Goal: Task Accomplishment & Management: Manage account settings

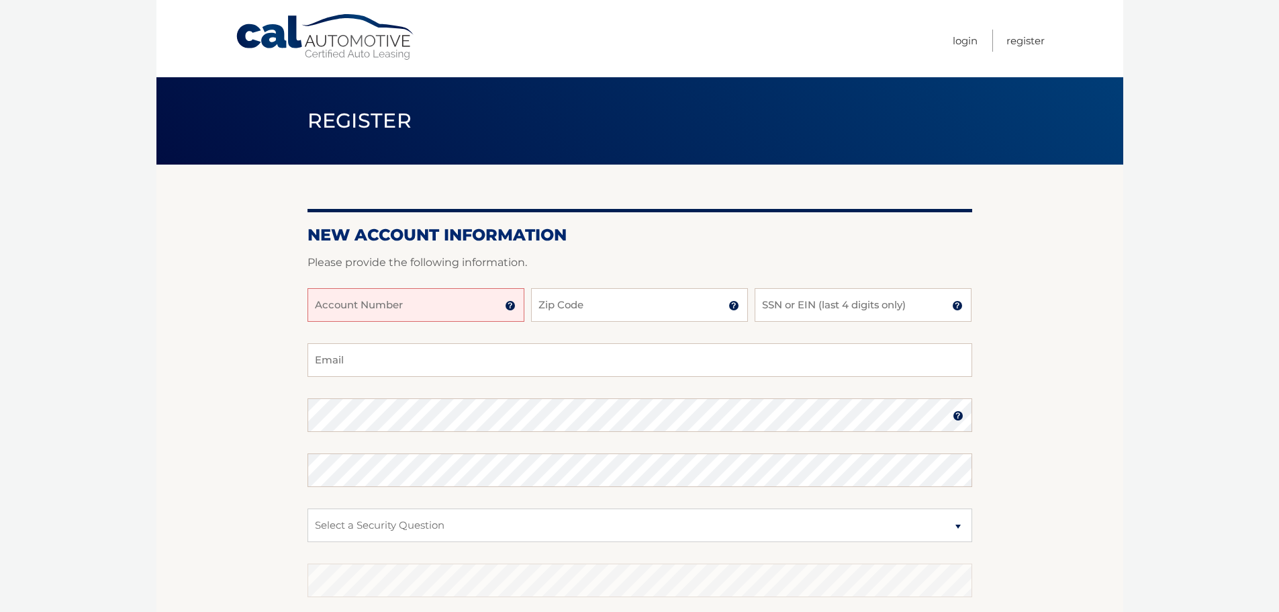
click at [454, 301] on input "Account Number" at bounding box center [416, 305] width 217 height 34
type input "44456008958"
click at [681, 297] on input "Zip Code" at bounding box center [639, 305] width 217 height 34
type input "11230"
click at [805, 310] on input "SSN or EIN (last 4 digits only)" at bounding box center [863, 305] width 217 height 34
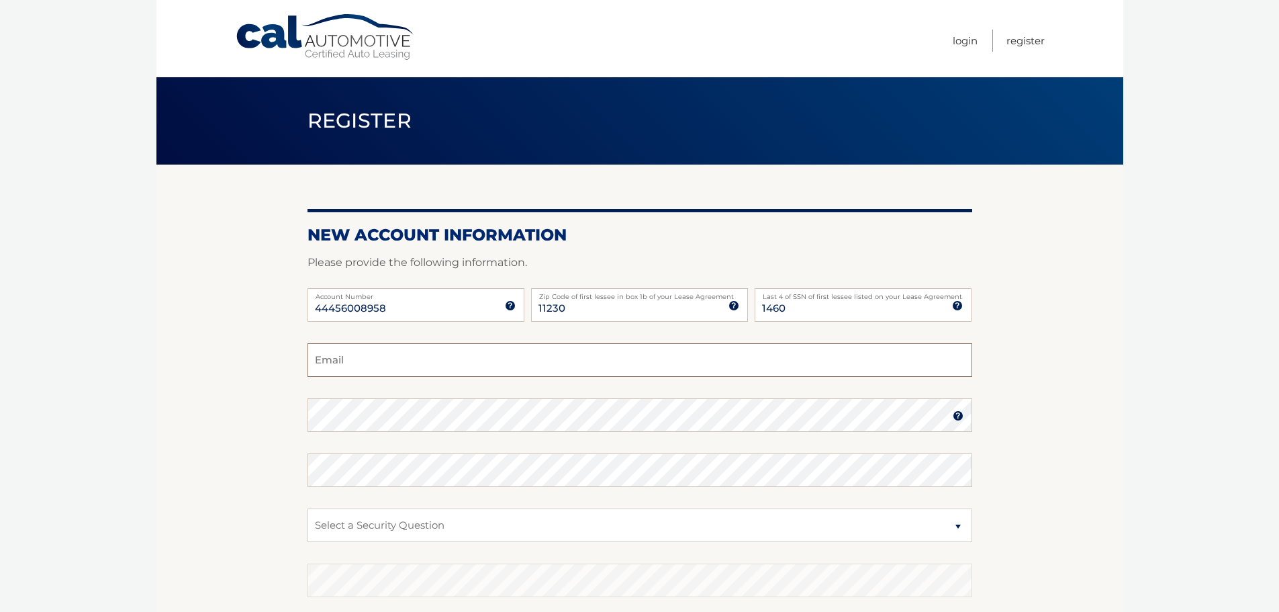
click at [665, 353] on input "Email" at bounding box center [640, 360] width 665 height 34
drag, startPoint x: 783, startPoint y: 301, endPoint x: 718, endPoint y: 301, distance: 64.5
click at [718, 301] on div "44456008958 Account Number 11 digit account number provided on your coupon book…" at bounding box center [640, 315] width 665 height 55
type input "7317"
click at [437, 369] on input "Email" at bounding box center [640, 360] width 665 height 34
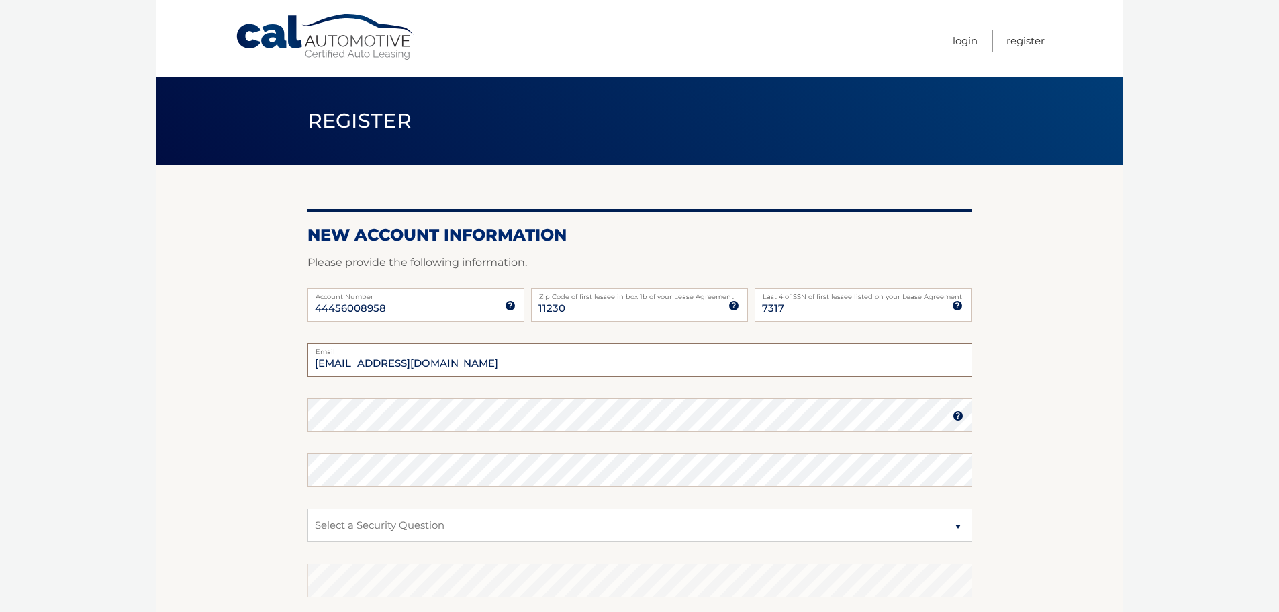
type input "lager@bessemer.com"
click at [374, 521] on select "Select a Security Question What was the name of your elementary school? What is…" at bounding box center [640, 525] width 665 height 34
select select "1"
click at [308, 508] on select "Select a Security Question What was the name of your elementary school? What is…" at bounding box center [640, 525] width 665 height 34
click at [218, 430] on section "New Account Information Please provide the following information. 44456008958 A…" at bounding box center [639, 426] width 967 height 524
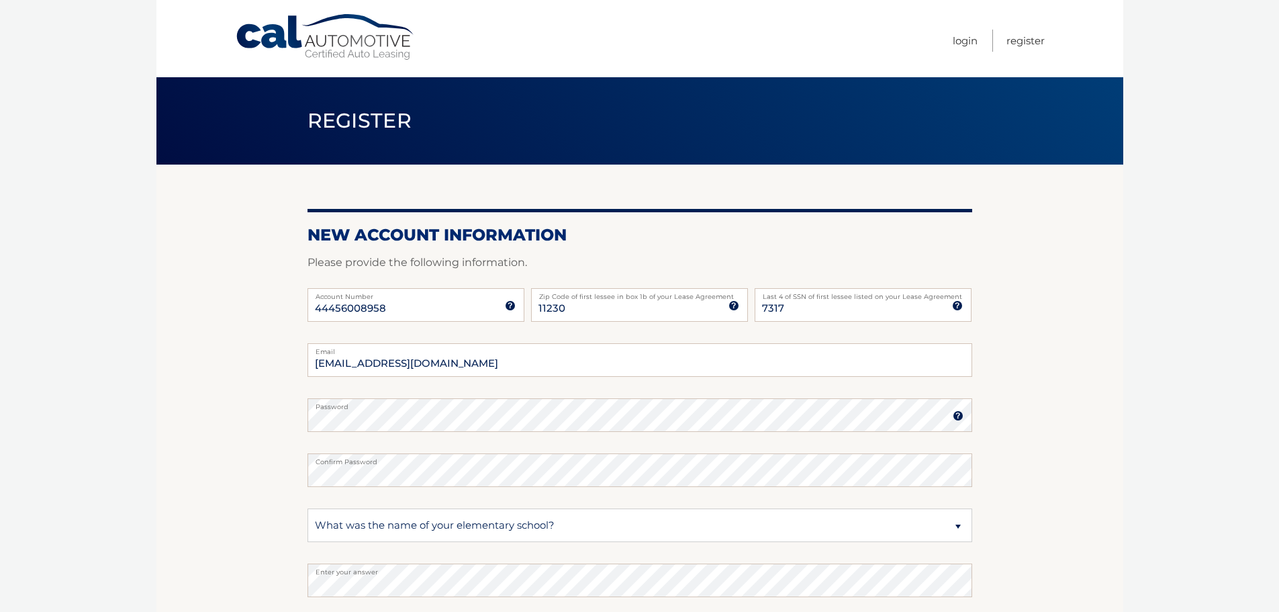
scroll to position [179, 0]
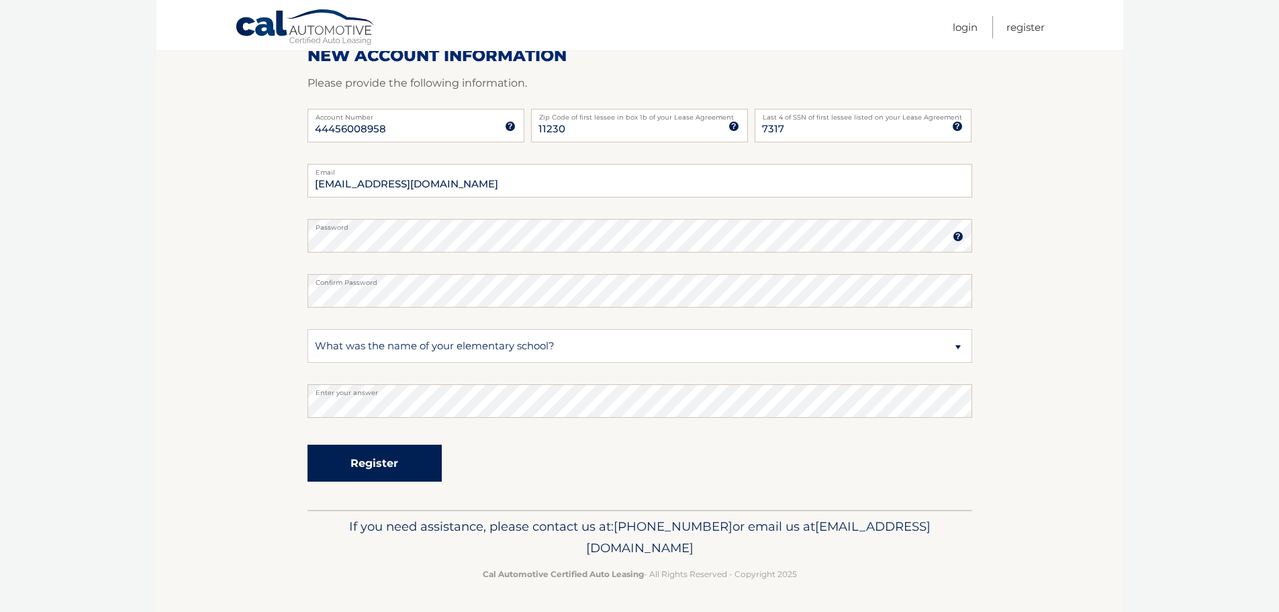
click at [395, 462] on button "Register" at bounding box center [375, 462] width 134 height 37
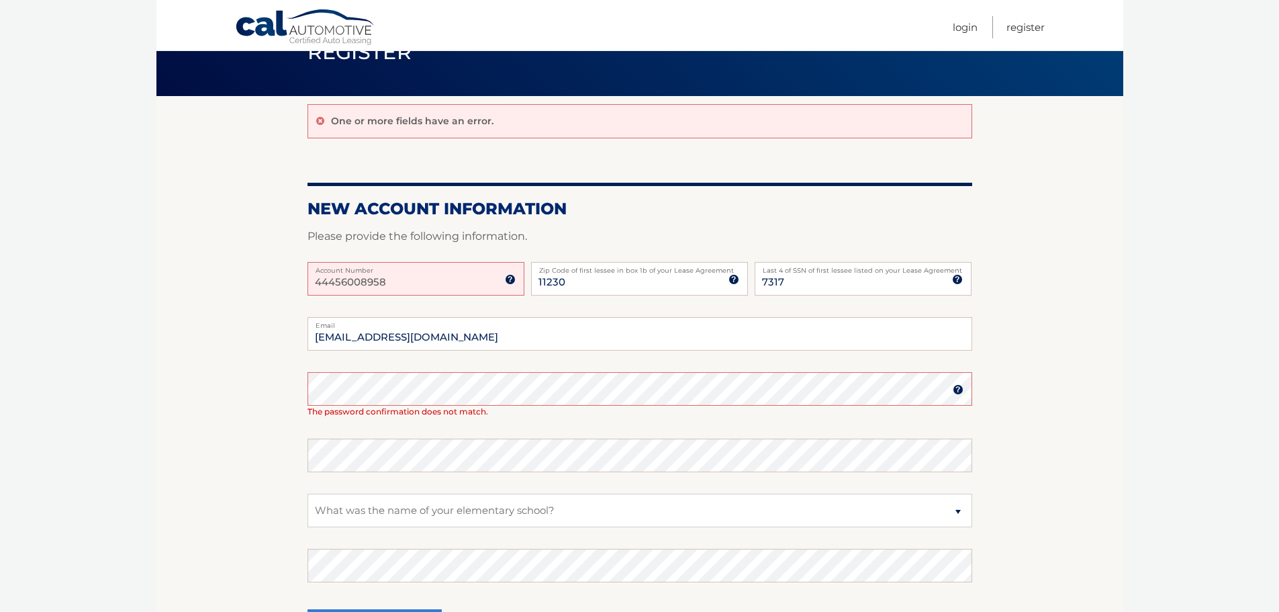
scroll to position [67, 0]
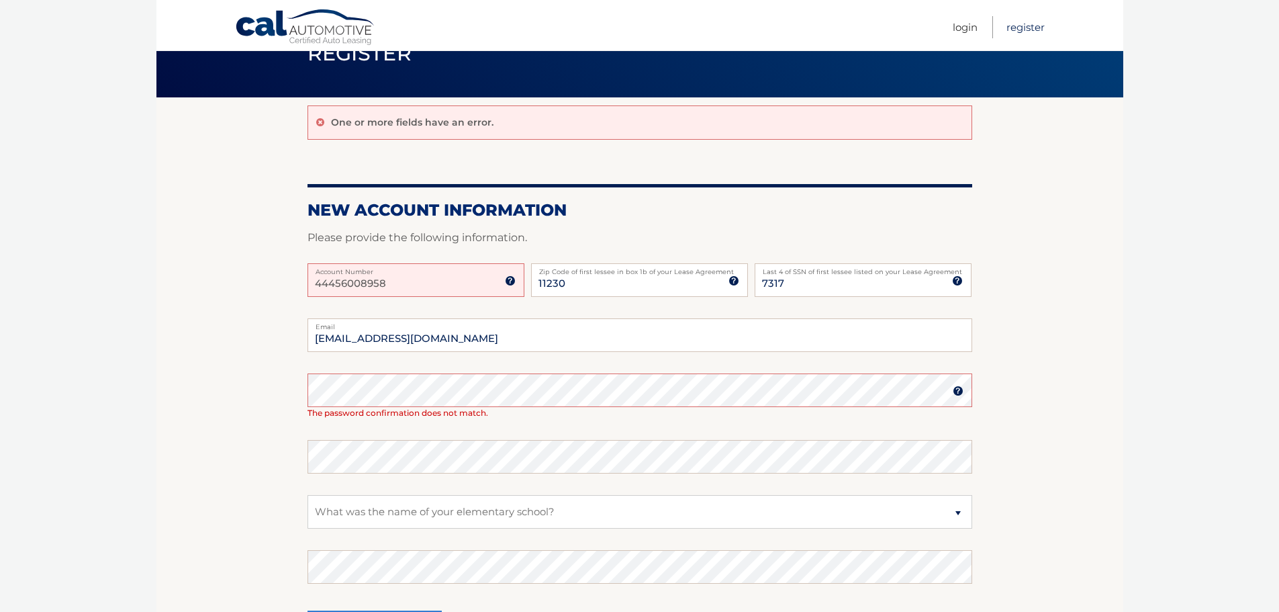
click at [1027, 28] on link "Register" at bounding box center [1025, 27] width 38 height 22
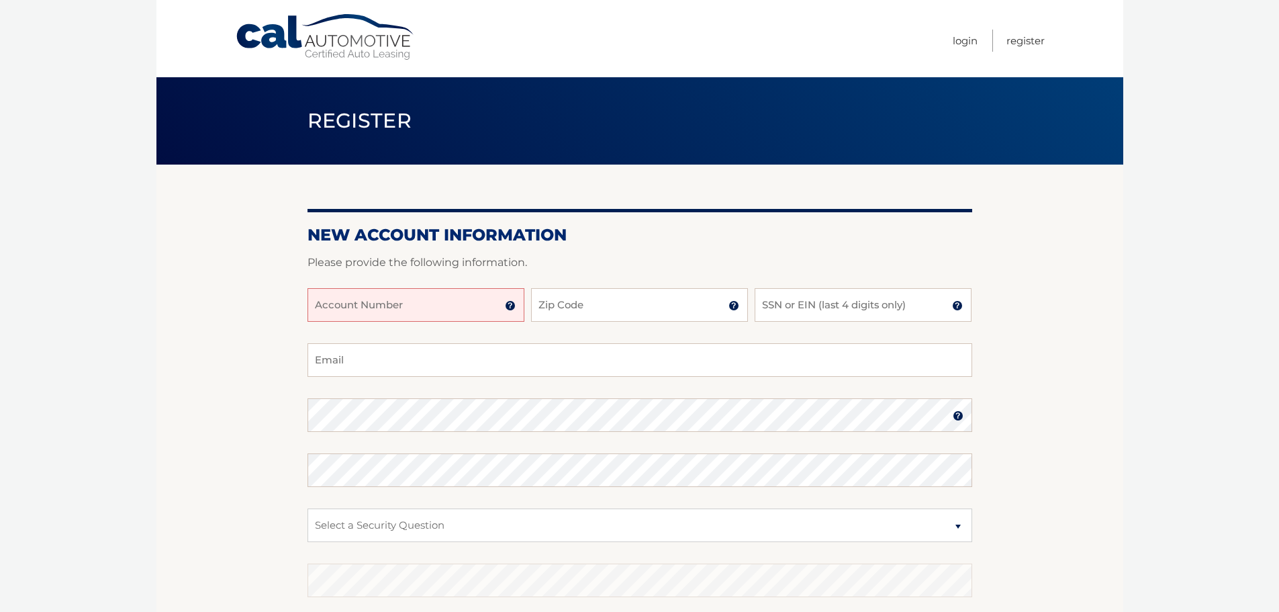
click at [469, 302] on input "Account Number" at bounding box center [416, 305] width 217 height 34
click at [510, 306] on img at bounding box center [510, 305] width 11 height 11
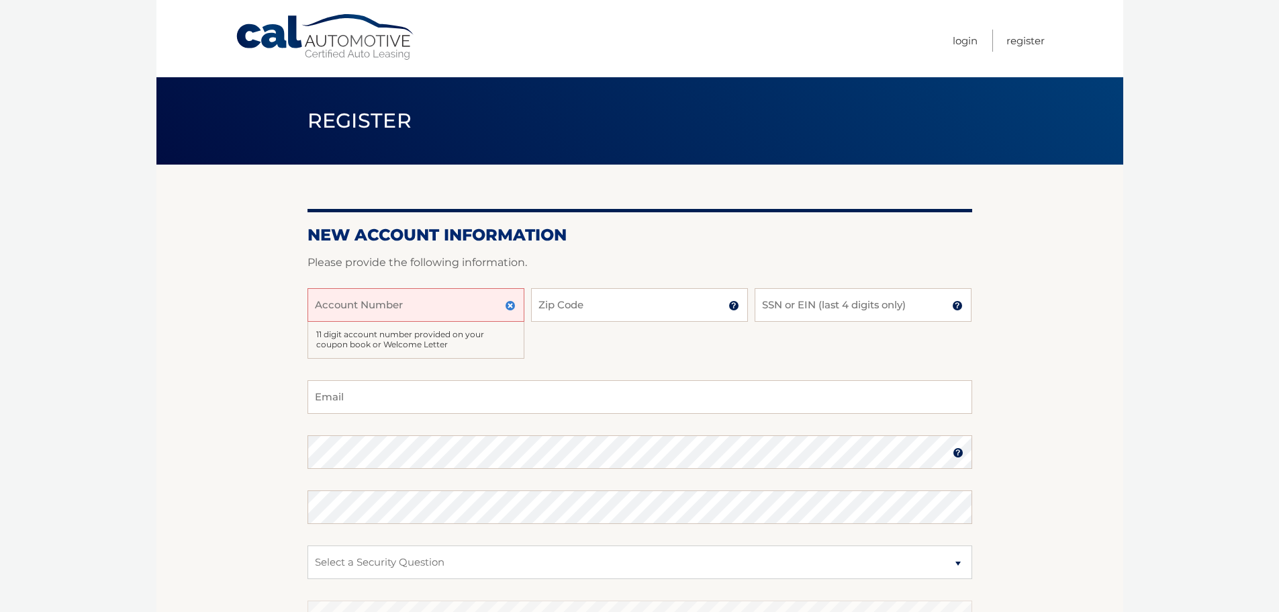
click at [475, 301] on input "Account Number" at bounding box center [416, 305] width 217 height 34
type input "44456008958"
click at [629, 299] on input "Zip Code" at bounding box center [639, 305] width 217 height 34
type input "11230"
click at [854, 322] on div "44456008958 Account Number 11 digit account number provided on your coupon book…" at bounding box center [640, 334] width 665 height 92
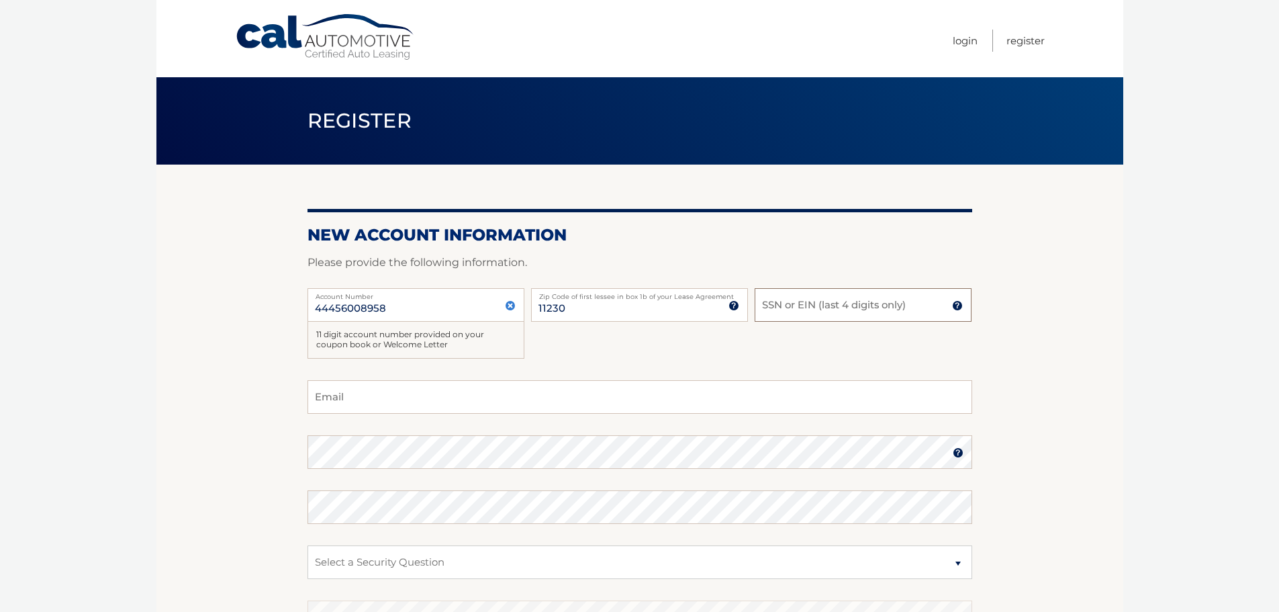
click at [848, 303] on input "SSN or EIN (last 4 digits only)" at bounding box center [863, 305] width 217 height 34
type input "7317"
click at [376, 395] on input "Email" at bounding box center [640, 397] width 665 height 34
type input "[EMAIL_ADDRESS][DOMAIN_NAME]"
click at [958, 456] on img at bounding box center [958, 452] width 11 height 11
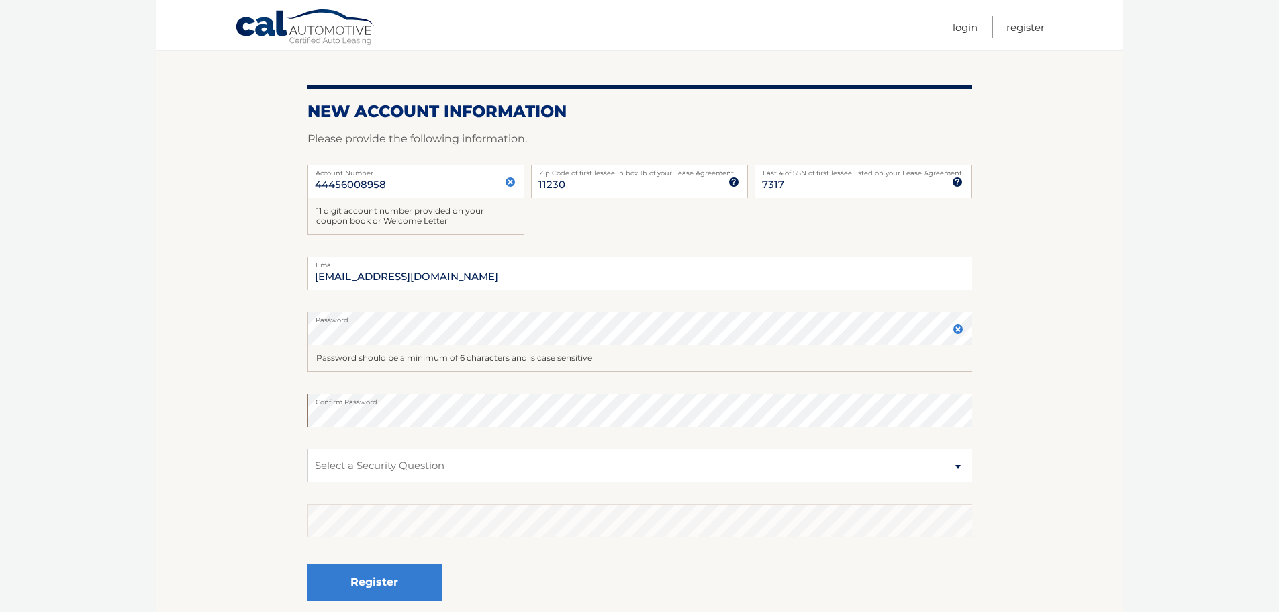
scroll to position [134, 0]
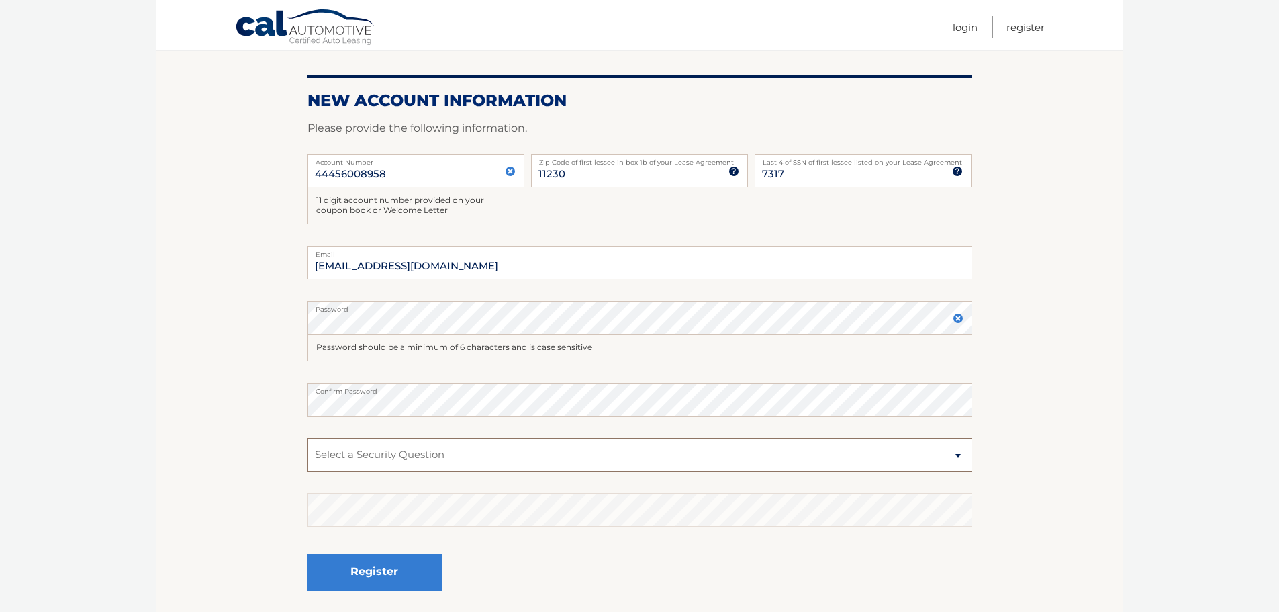
click at [365, 445] on select "Select a Security Question What was the name of your elementary school? What is…" at bounding box center [640, 455] width 665 height 34
select select "1"
click at [308, 438] on select "Select a Security Question What was the name of your elementary school? What is…" at bounding box center [640, 455] width 665 height 34
click at [404, 576] on button "Register" at bounding box center [375, 571] width 134 height 37
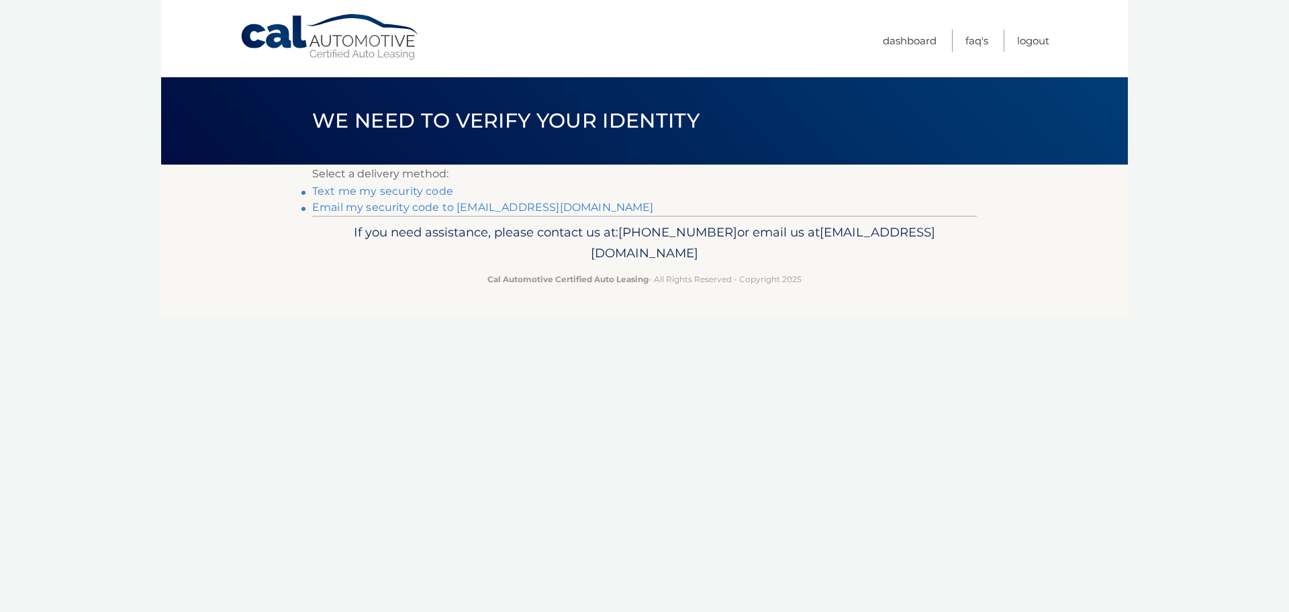
click at [512, 124] on span "We need to verify your identity" at bounding box center [505, 120] width 387 height 25
click at [483, 213] on link "Email my security code to l****@bessemer.com" at bounding box center [483, 207] width 342 height 13
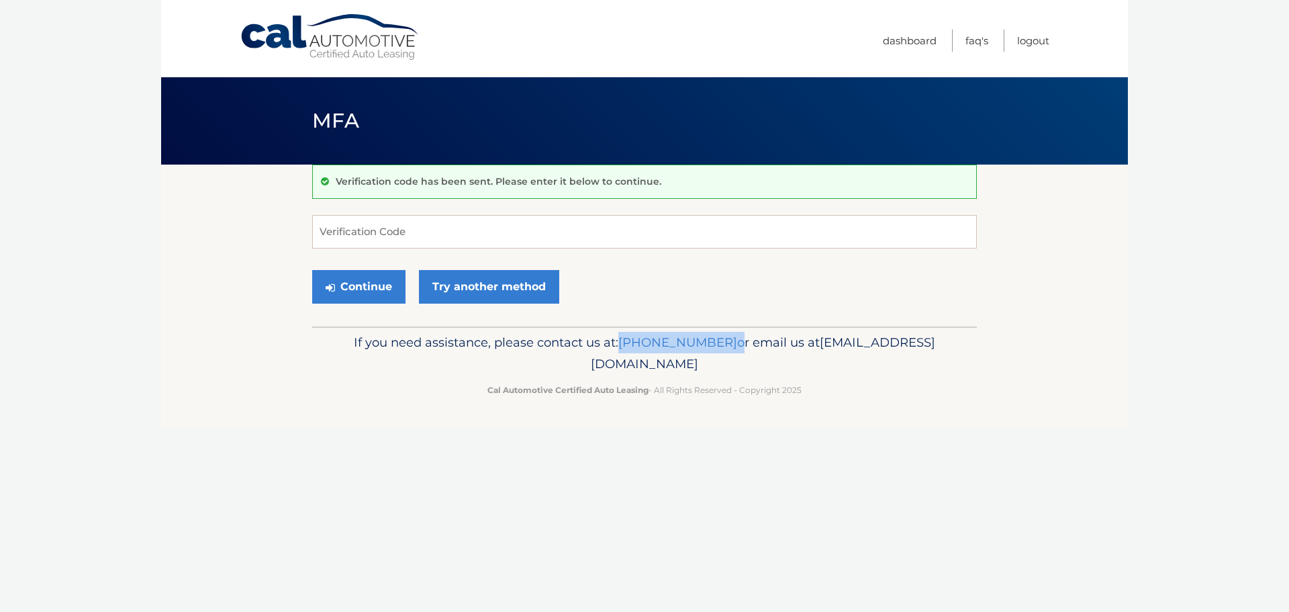
drag, startPoint x: 694, startPoint y: 340, endPoint x: 781, endPoint y: 336, distance: 87.4
click at [781, 336] on p "If you need assistance, please contact us at: 609-807-3200 or email us at Custo…" at bounding box center [644, 353] width 647 height 43
click at [489, 238] on input "Verification Code" at bounding box center [644, 232] width 665 height 34
paste input "670759"
type input "670759"
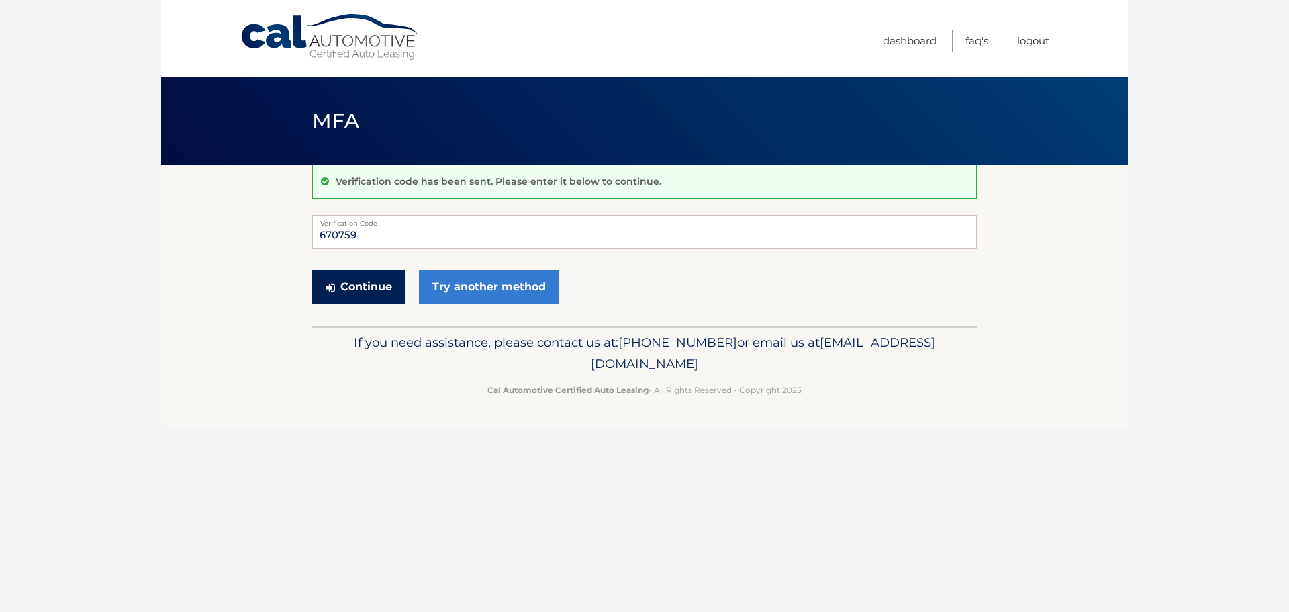
click at [365, 284] on button "Continue" at bounding box center [358, 287] width 93 height 34
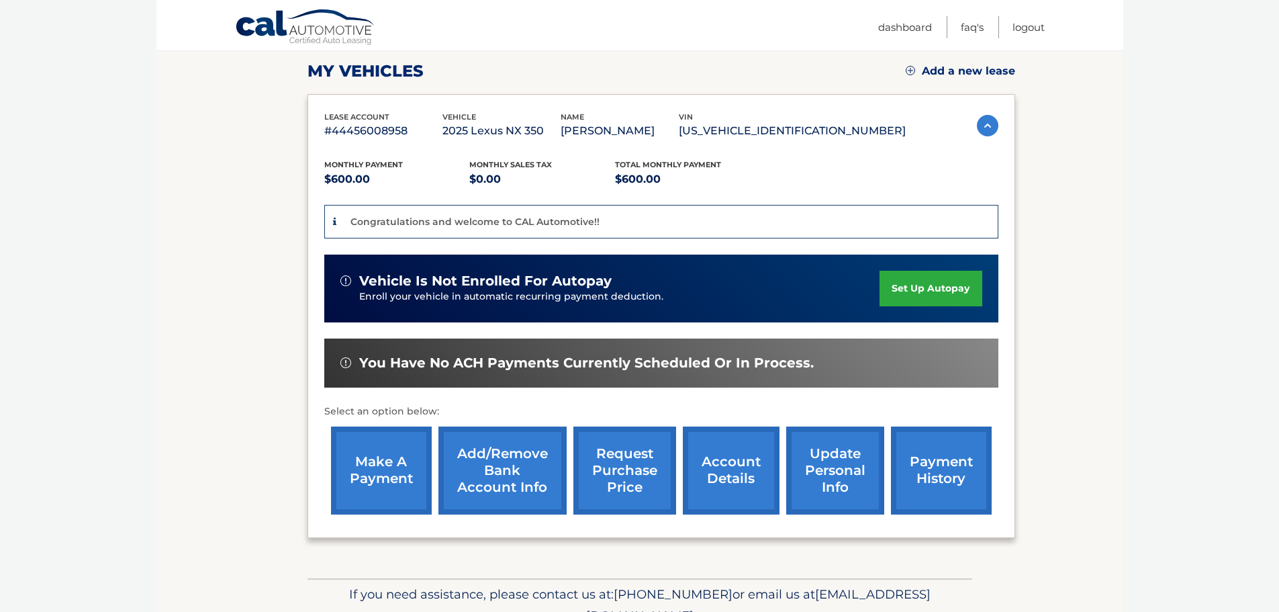
scroll to position [201, 0]
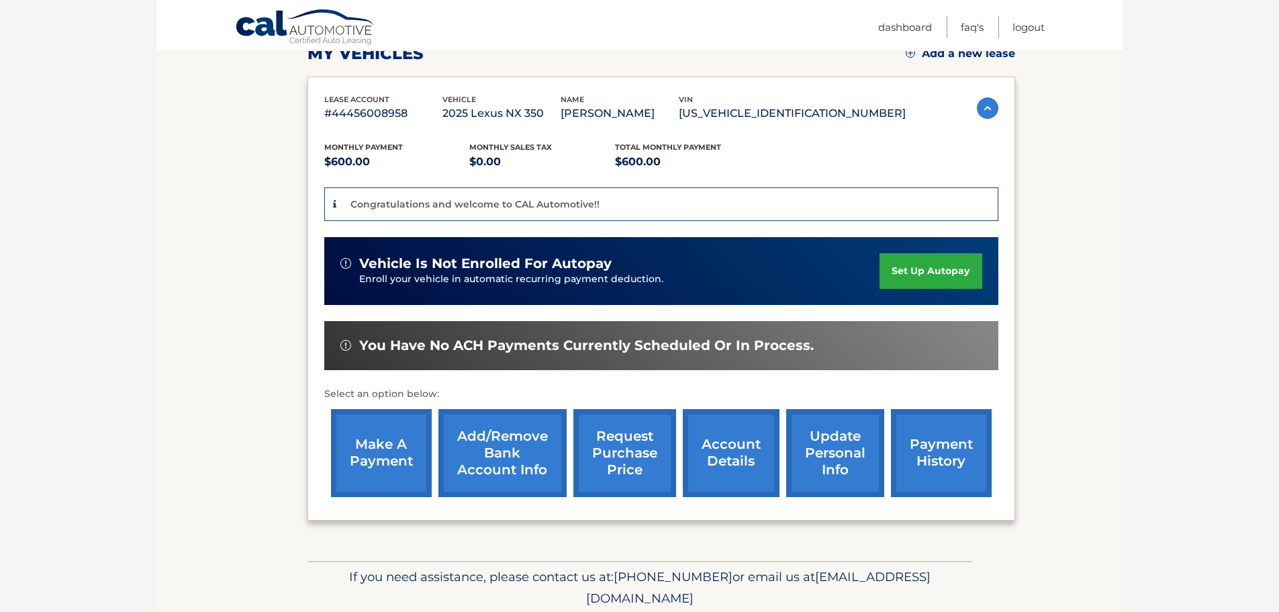
click at [735, 454] on link "account details" at bounding box center [731, 453] width 97 height 88
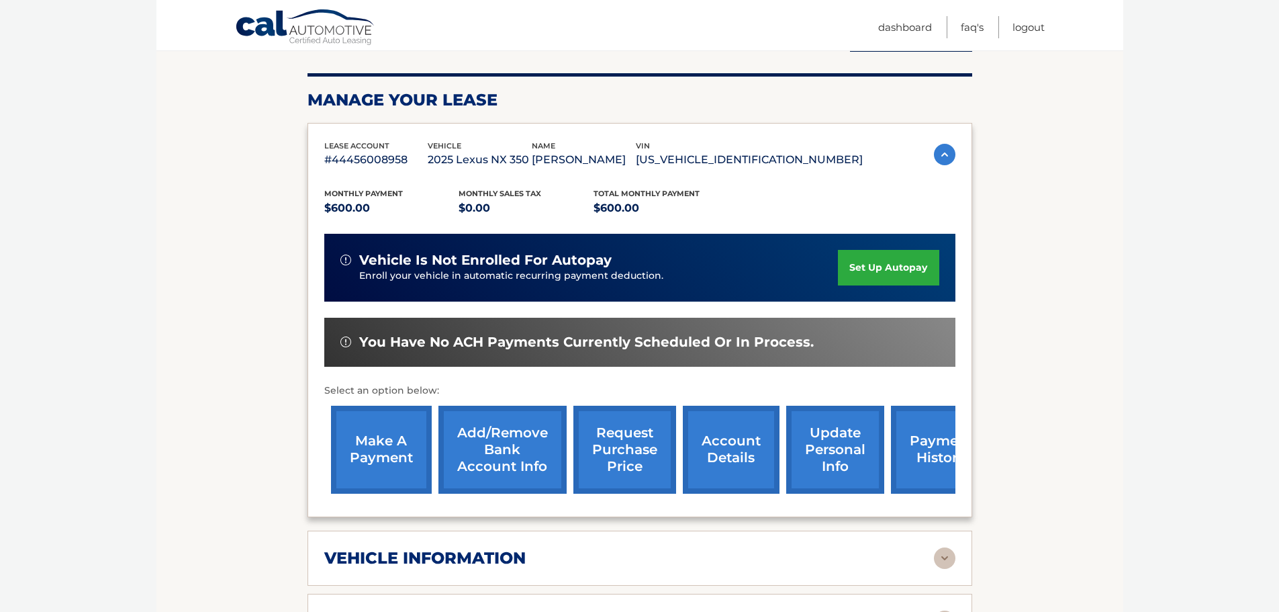
scroll to position [201, 0]
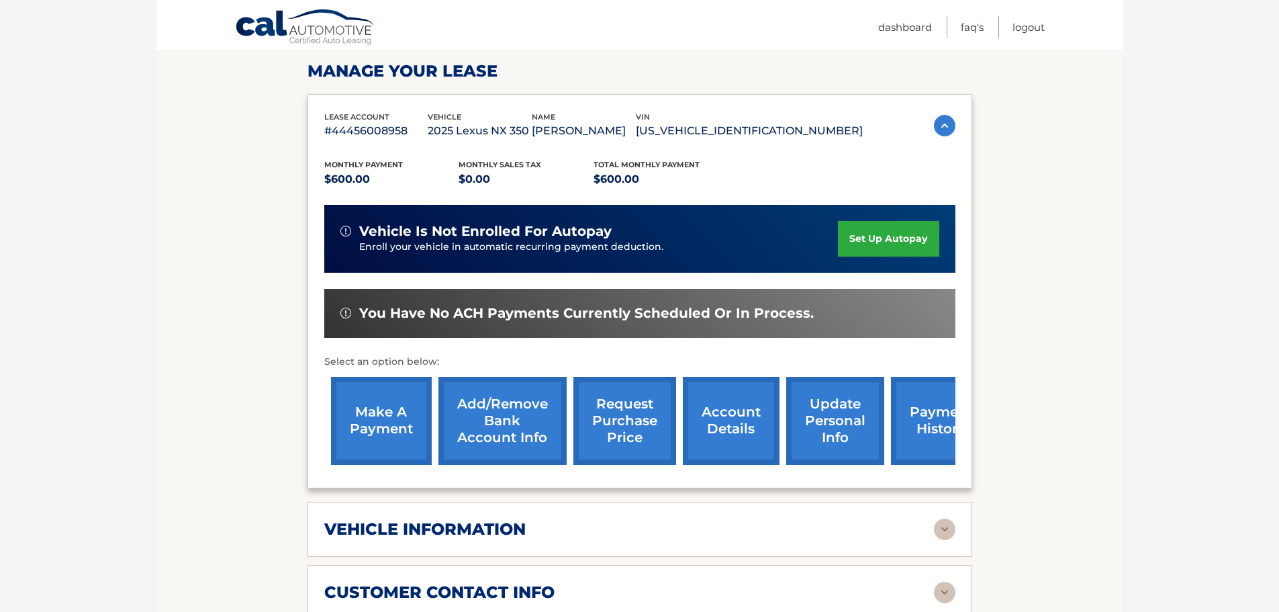
click at [839, 419] on link "update personal info" at bounding box center [835, 421] width 98 height 88
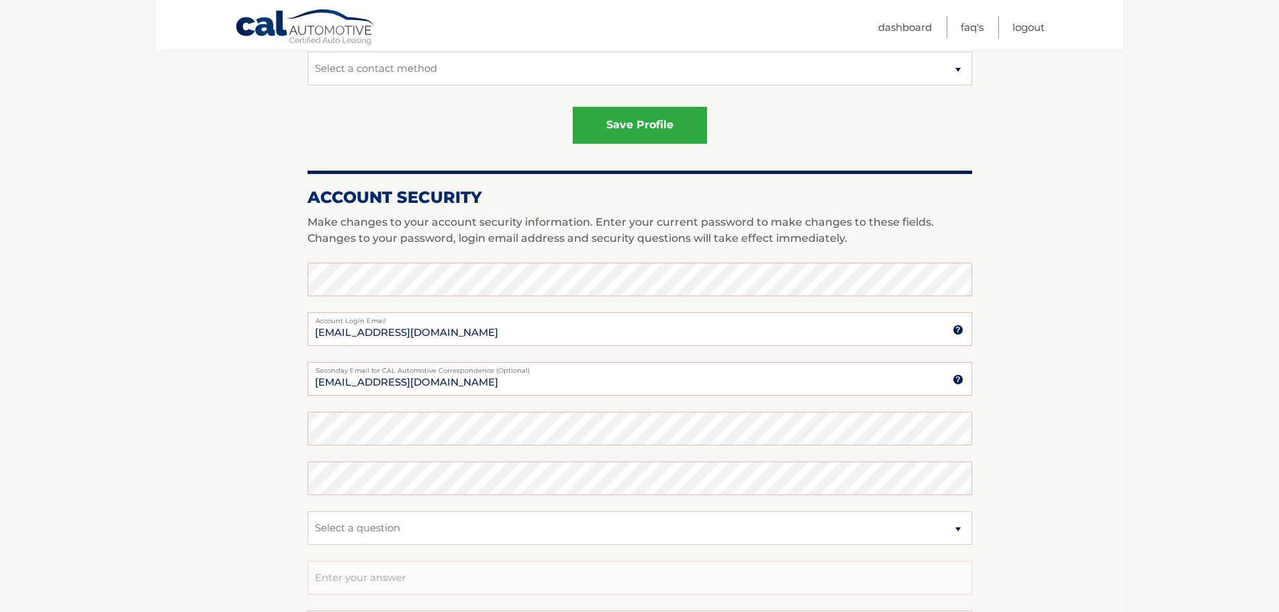
scroll to position [470, 0]
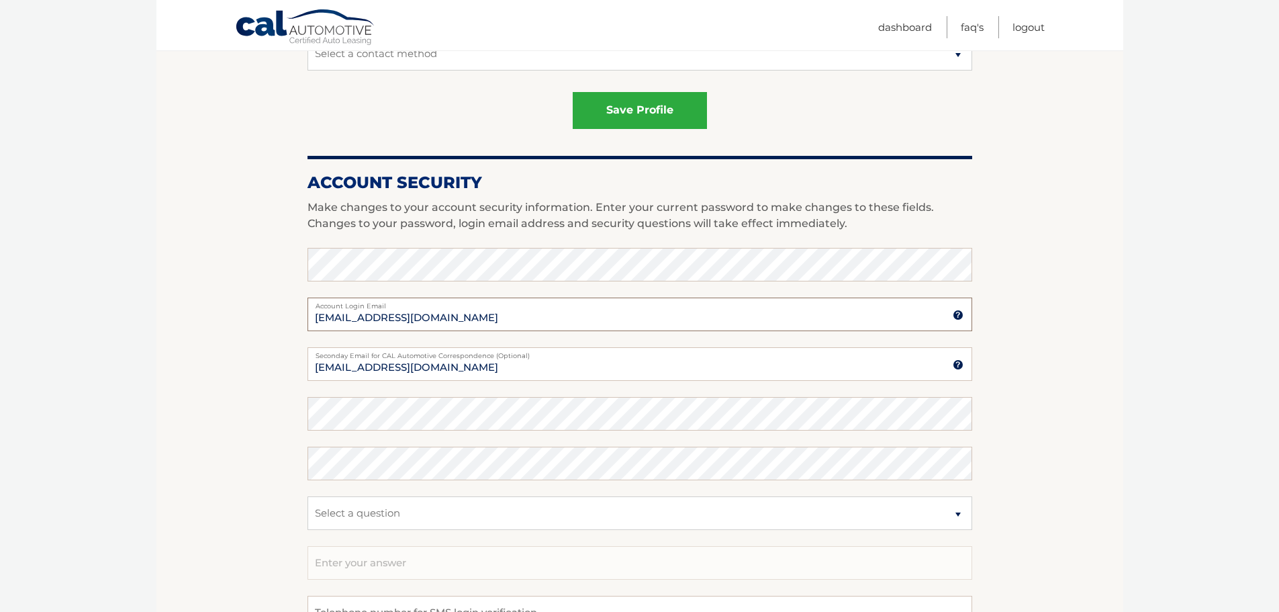
drag, startPoint x: 398, startPoint y: 318, endPoint x: 357, endPoint y: 316, distance: 41.0
click at [357, 316] on input "[EMAIL_ADDRESS][DOMAIN_NAME]" at bounding box center [640, 314] width 665 height 34
drag, startPoint x: 400, startPoint y: 316, endPoint x: 348, endPoint y: 320, distance: 52.5
click at [348, 320] on input "[EMAIL_ADDRESS][DOMAIN_NAME]" at bounding box center [640, 314] width 665 height 34
click at [373, 314] on input "lager.julia@.com" at bounding box center [640, 314] width 665 height 34
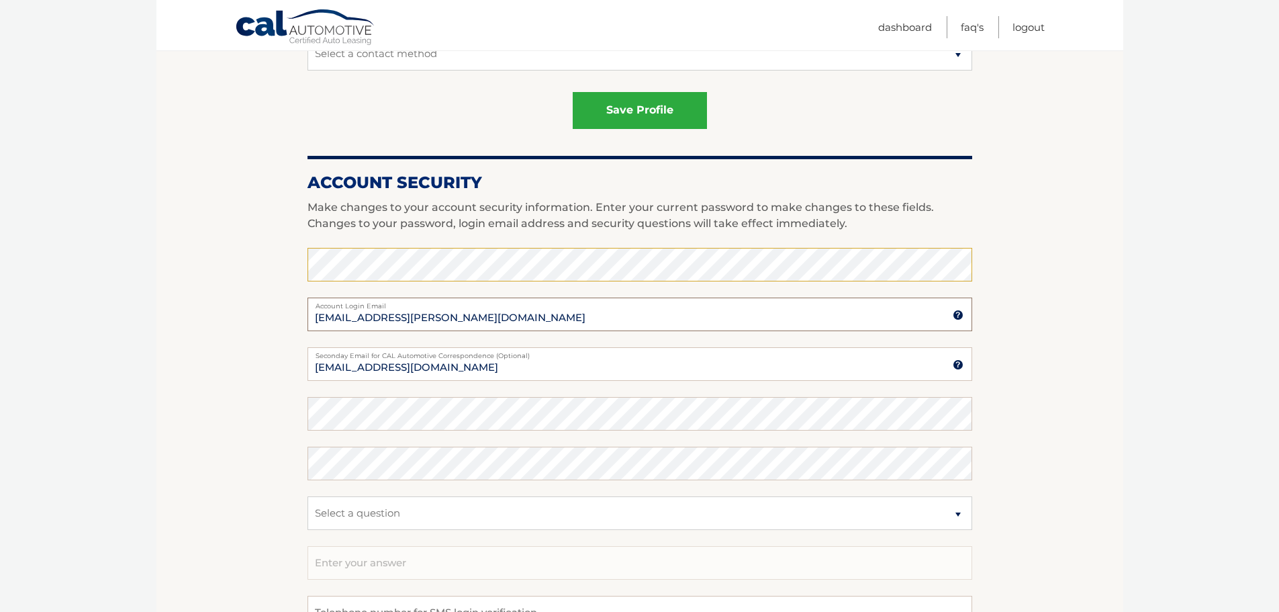
type input "lager.julia@gmail.com"
drag, startPoint x: 400, startPoint y: 366, endPoint x: 357, endPoint y: 367, distance: 43.0
click at [355, 367] on input "[EMAIL_ADDRESS][DOMAIN_NAME]" at bounding box center [640, 364] width 665 height 34
click at [338, 370] on input "lager@gmail.com" at bounding box center [640, 364] width 665 height 34
type input "lager.julia@gmail.com"
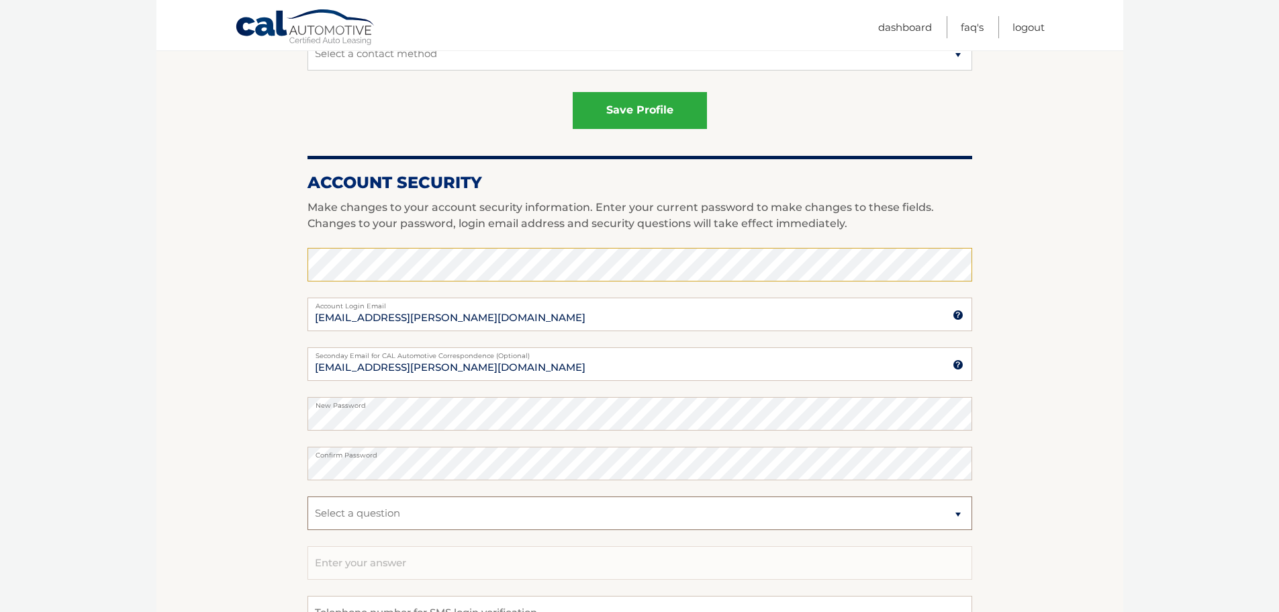
click at [338, 502] on select "Select a question What was the name of your elementary school? What is your mot…" at bounding box center [640, 513] width 665 height 34
select select "1"
click at [308, 496] on select "Select a question What was the name of your elementary school? What is your mot…" at bounding box center [640, 513] width 665 height 34
click at [374, 567] on input "text" at bounding box center [640, 563] width 665 height 34
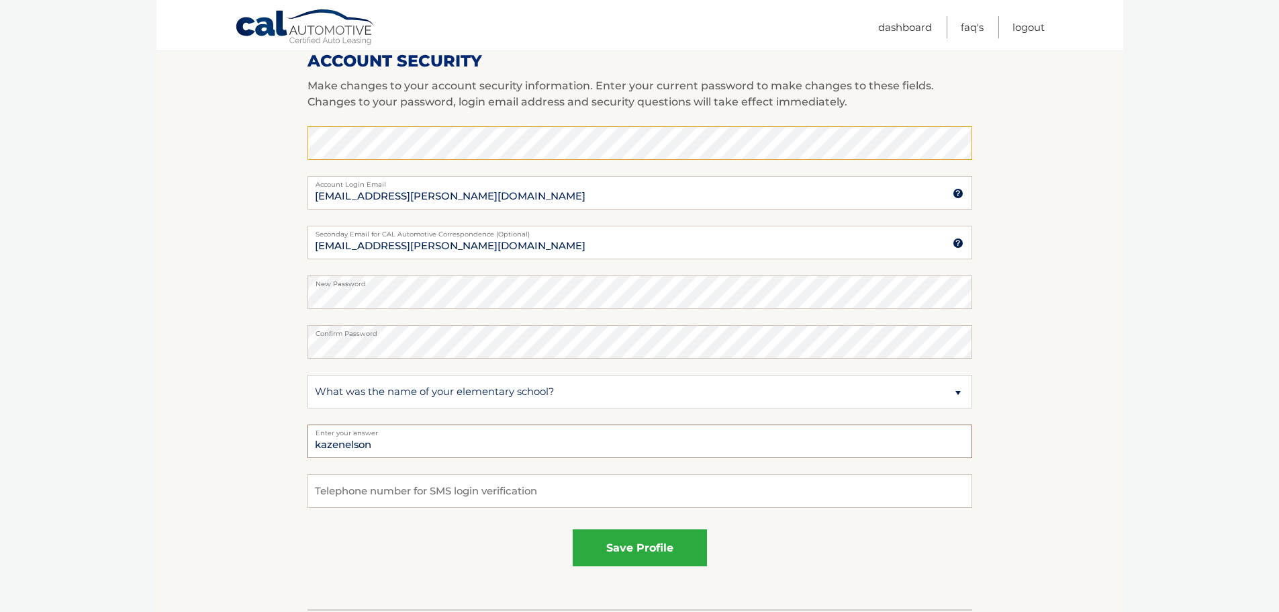
scroll to position [604, 0]
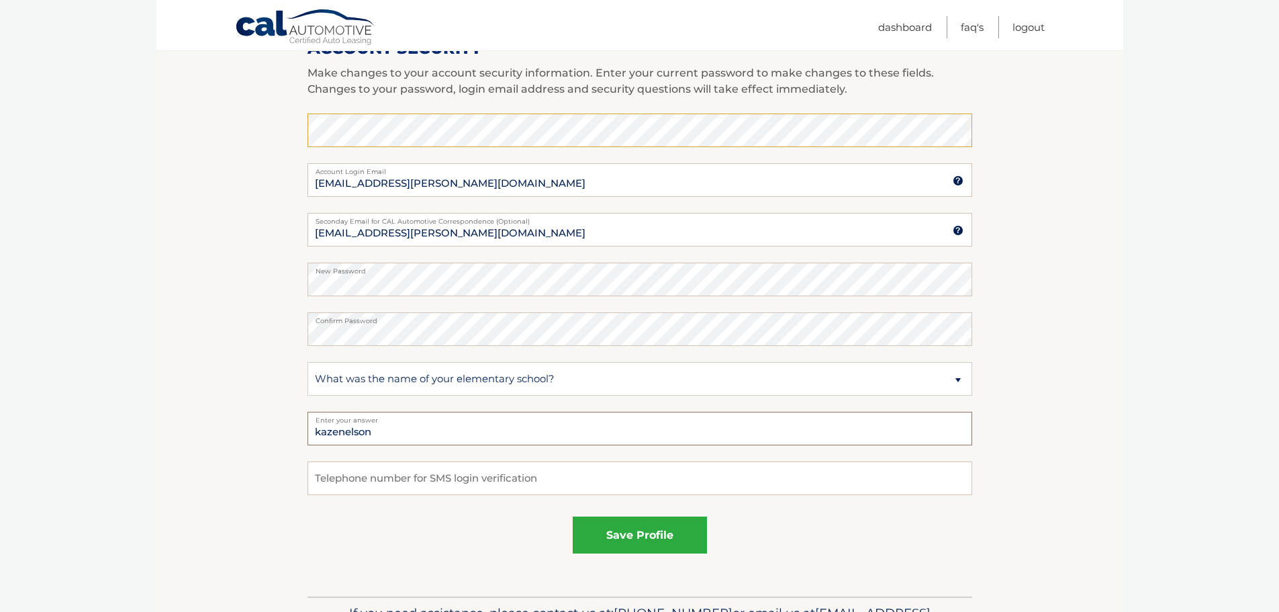
type input "kazenelson"
click at [391, 477] on input "tel" at bounding box center [640, 478] width 665 height 34
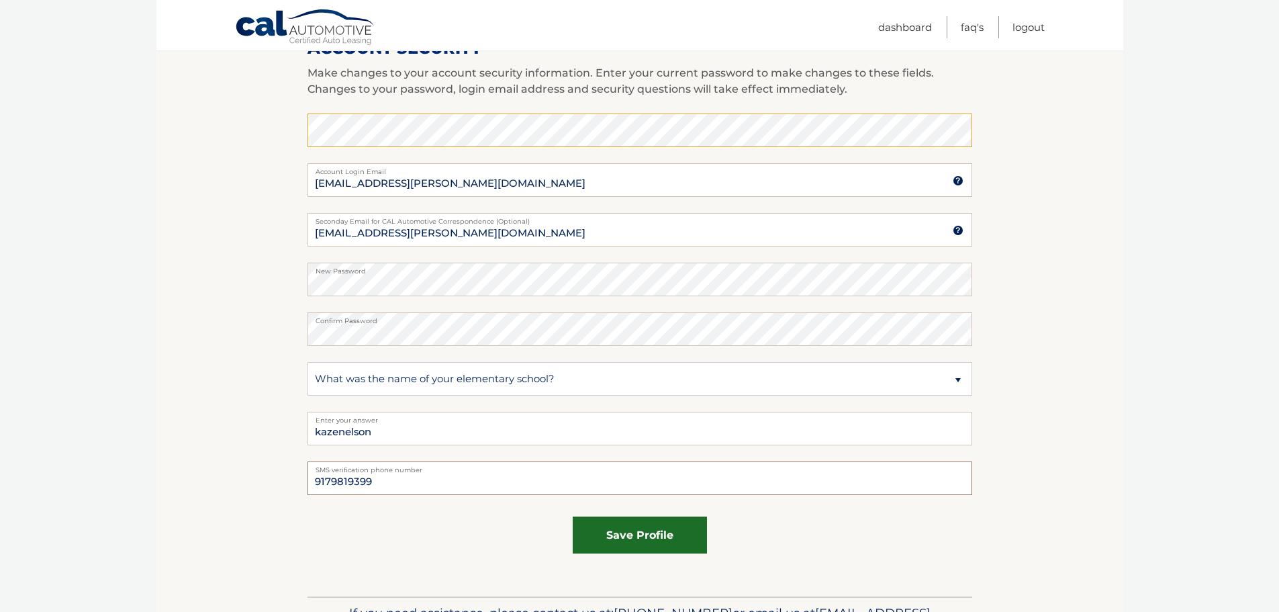
type input "9179819399"
click at [649, 533] on button "save profile" at bounding box center [640, 534] width 134 height 37
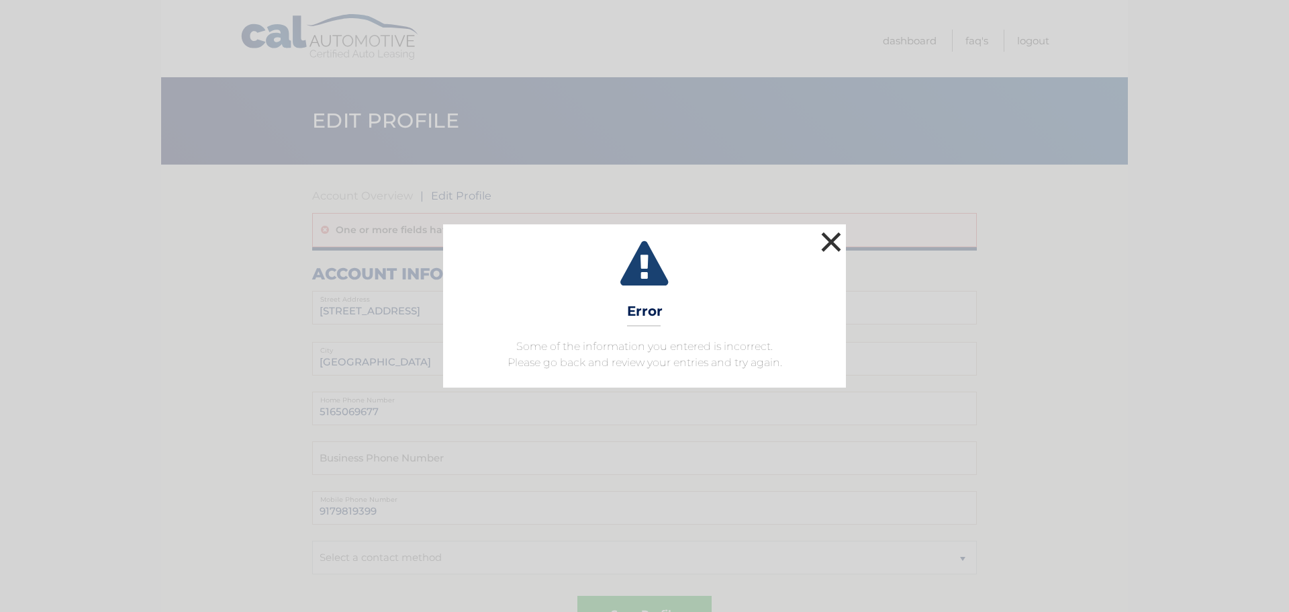
click at [835, 239] on button "×" at bounding box center [831, 241] width 27 height 27
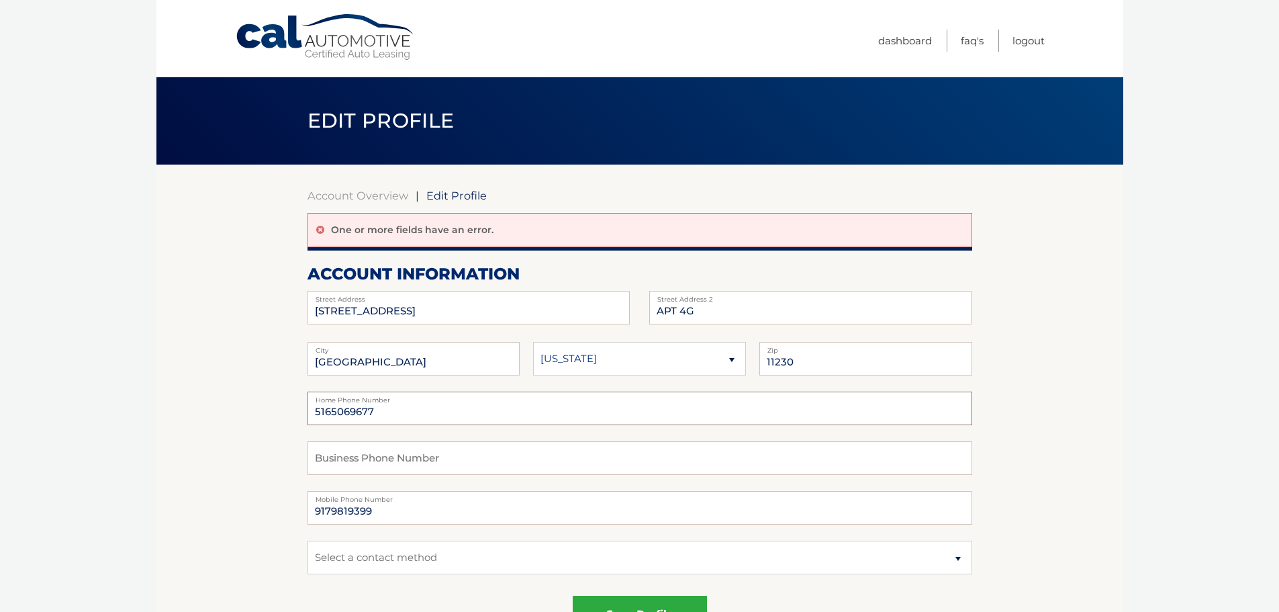
drag, startPoint x: 387, startPoint y: 410, endPoint x: 223, endPoint y: 424, distance: 164.4
type input "9179819399"
click at [580, 522] on input "9179819399" at bounding box center [640, 508] width 665 height 34
click at [443, 557] on select "Select a contact method Mobile Home" at bounding box center [640, 557] width 665 height 34
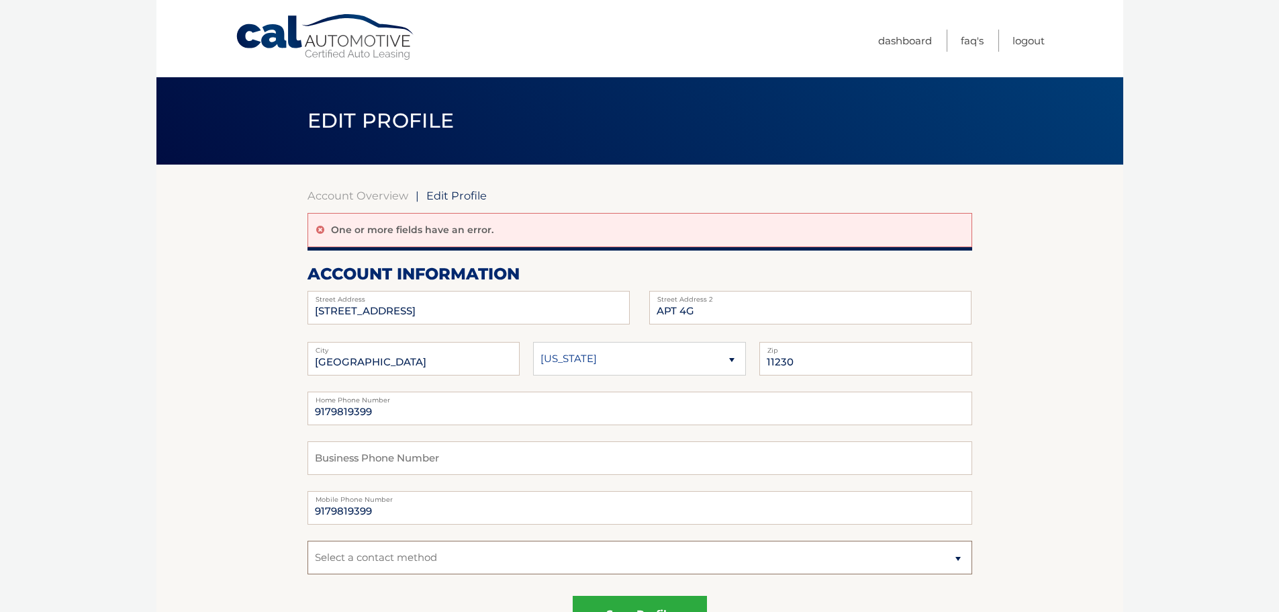
select select "1"
click at [308, 540] on select "Select a contact method Mobile Home" at bounding box center [640, 557] width 665 height 34
drag, startPoint x: 378, startPoint y: 409, endPoint x: 48, endPoint y: 409, distance: 329.7
click at [48, 409] on body "Cal Automotive Menu Dashboard FAQ's Logout | Zip" at bounding box center [639, 306] width 1279 height 612
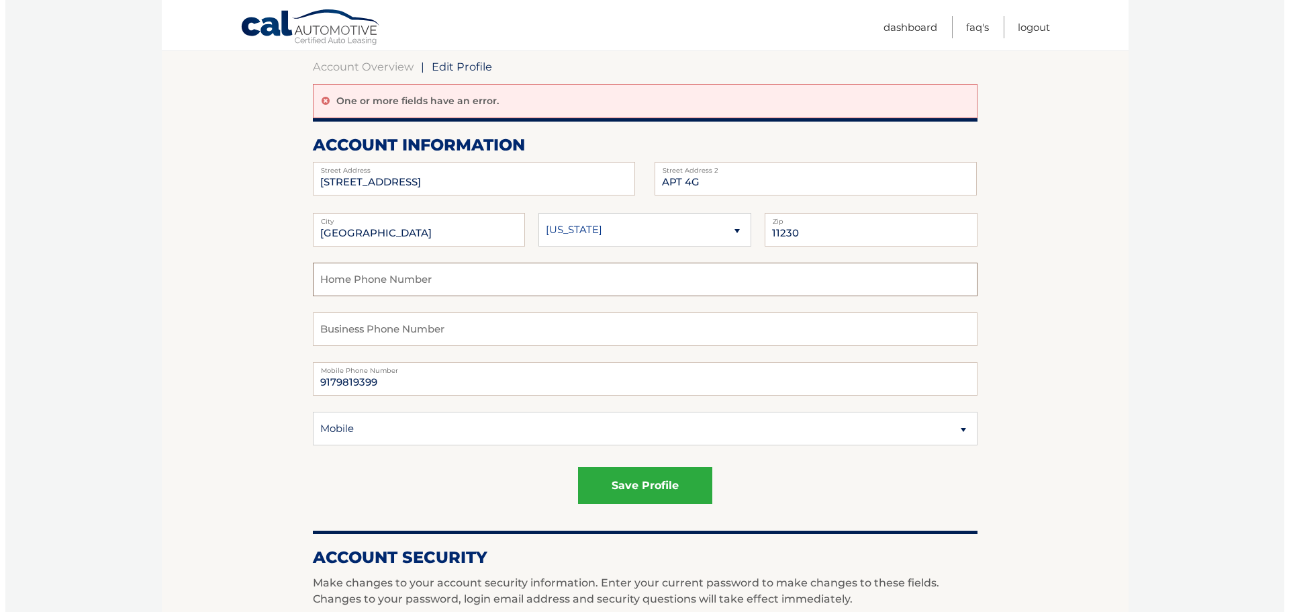
scroll to position [134, 0]
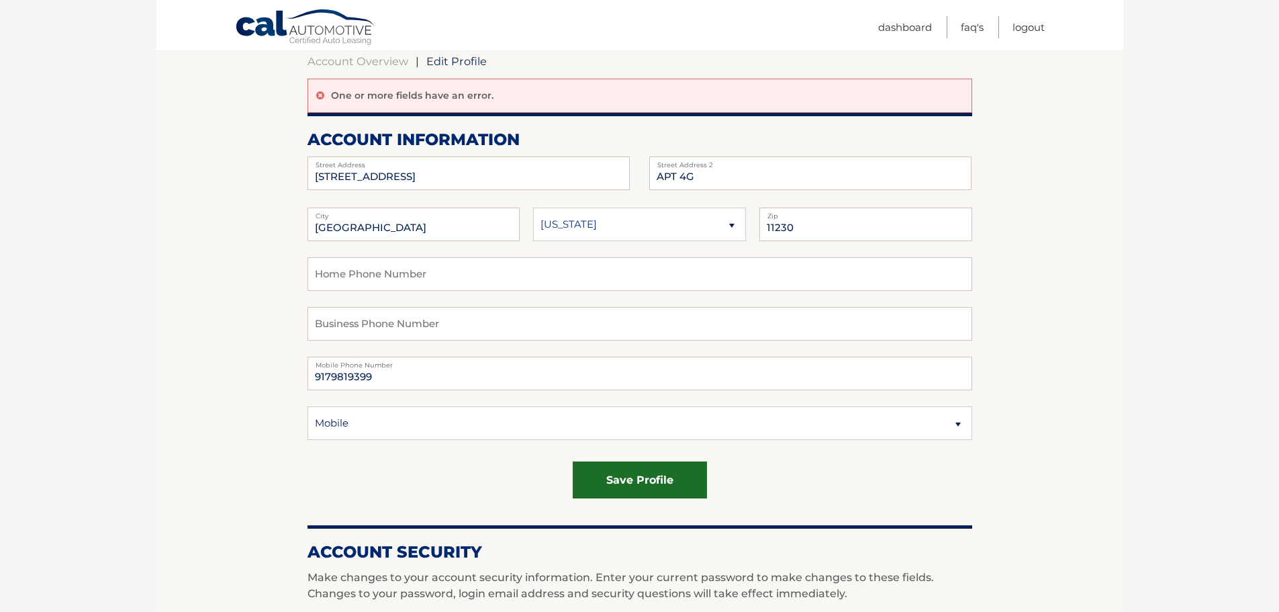
click at [657, 479] on button "save profile" at bounding box center [640, 479] width 134 height 37
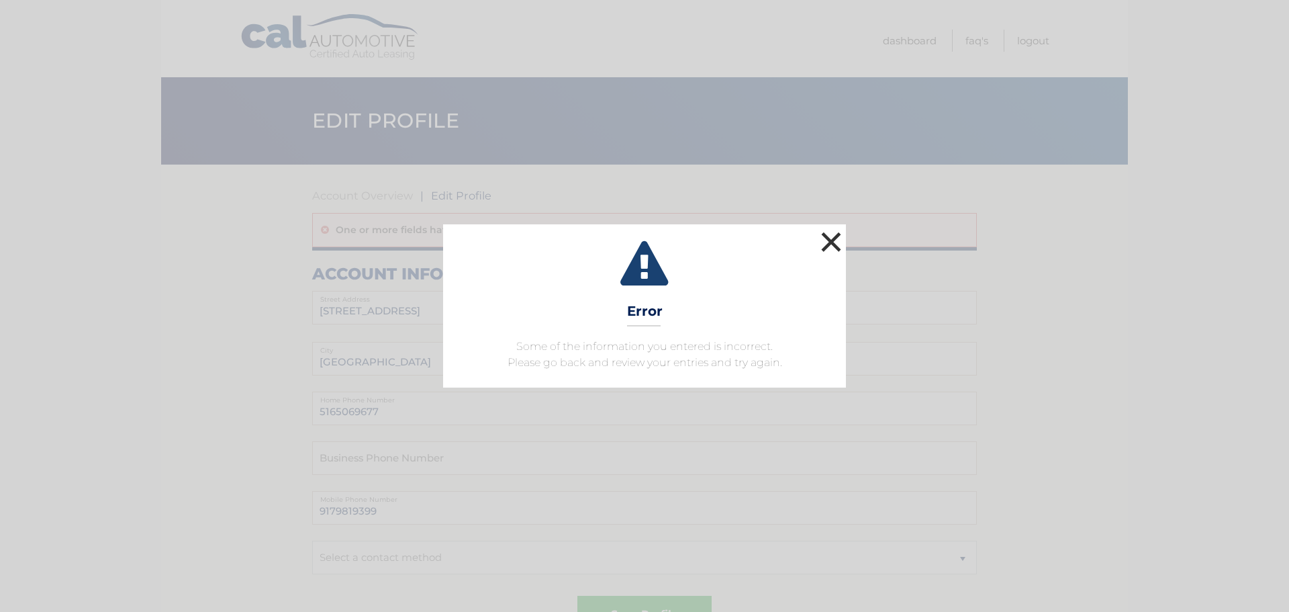
click at [835, 240] on button "×" at bounding box center [831, 241] width 27 height 27
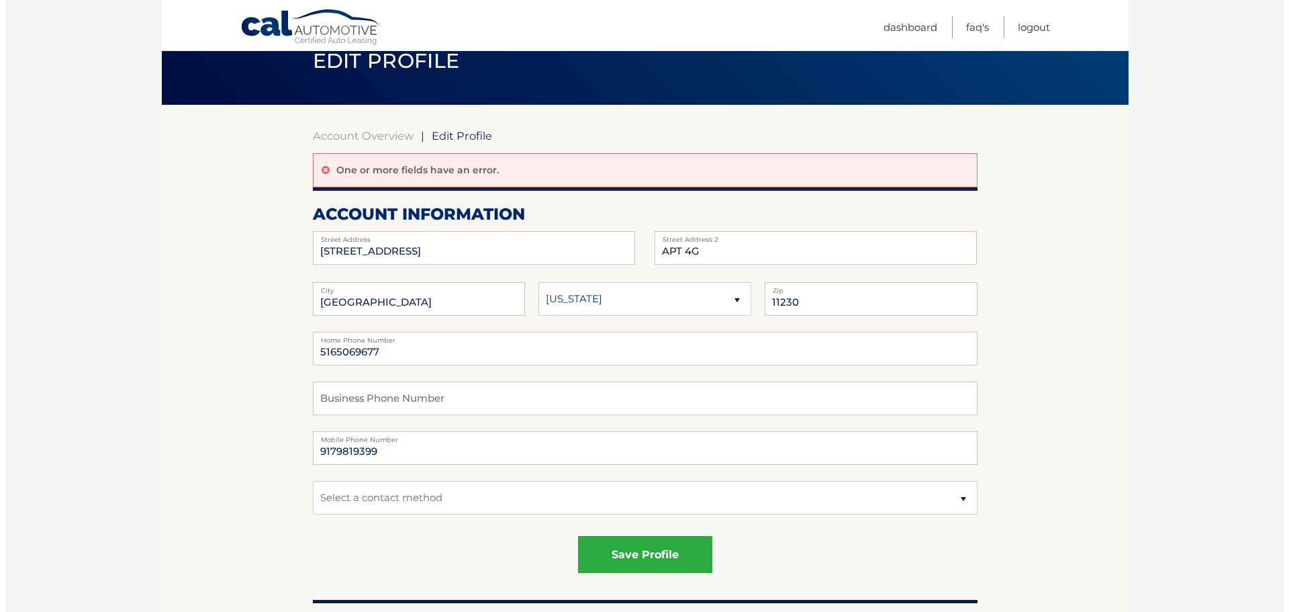
scroll to position [134, 0]
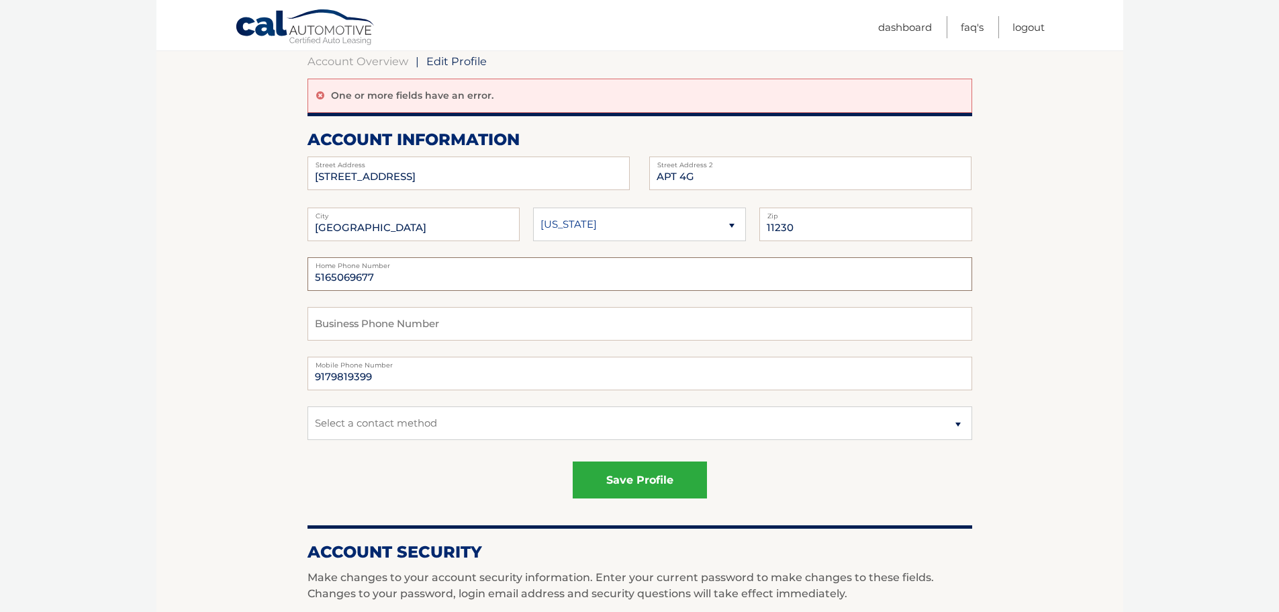
drag, startPoint x: 390, startPoint y: 277, endPoint x: 260, endPoint y: 280, distance: 130.3
click at [260, 280] on section "Account Overview | Edit Profile One or more fields have an error. account infor…" at bounding box center [639, 565] width 967 height 1070
type input "9179819399"
click at [472, 426] on select "Select a contact method Mobile Home" at bounding box center [640, 423] width 665 height 34
select select "1"
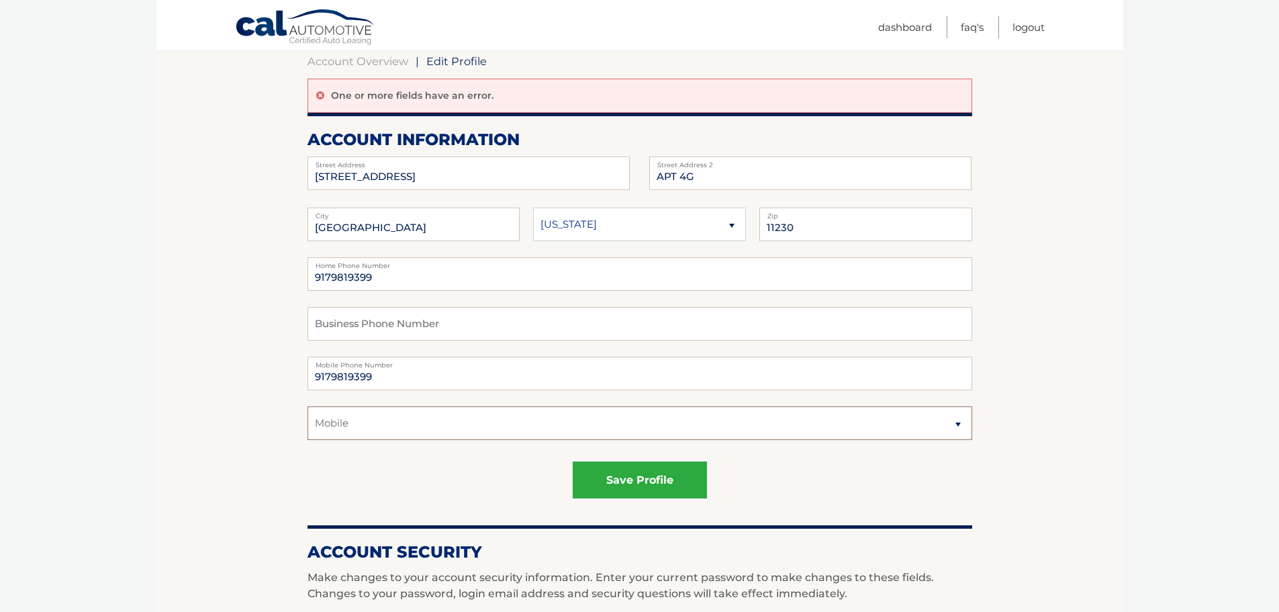
click at [308, 406] on select "Select a contact method Mobile Home" at bounding box center [640, 423] width 665 height 34
click at [640, 485] on button "save profile" at bounding box center [640, 479] width 134 height 37
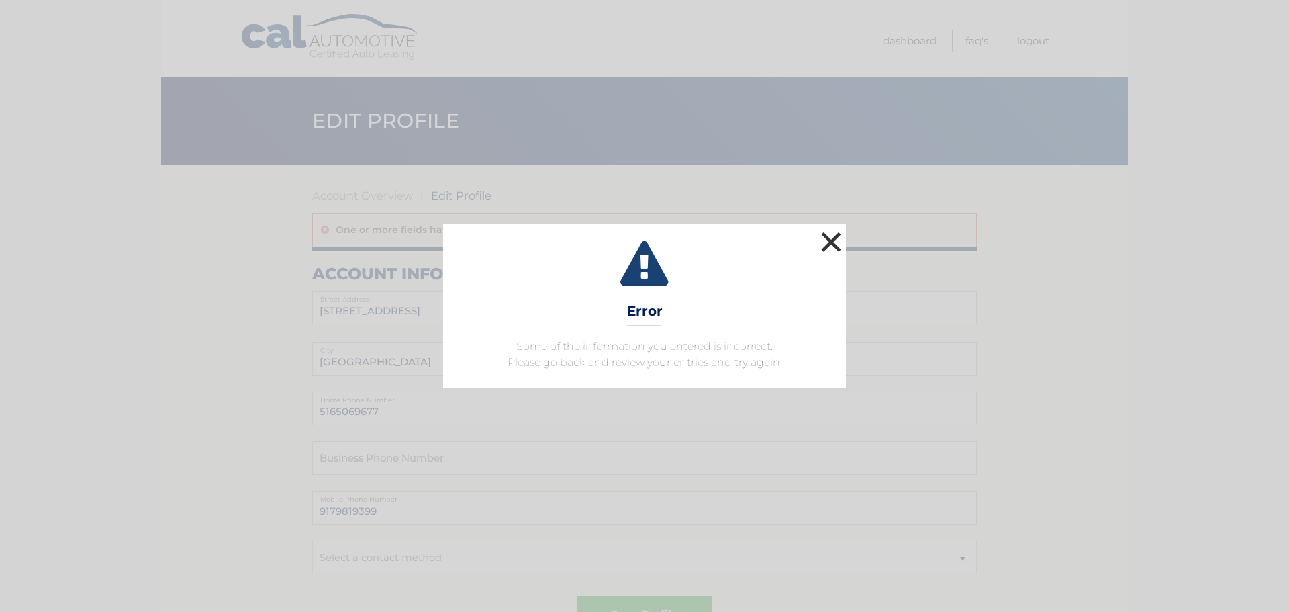
click at [831, 249] on button "×" at bounding box center [831, 241] width 27 height 27
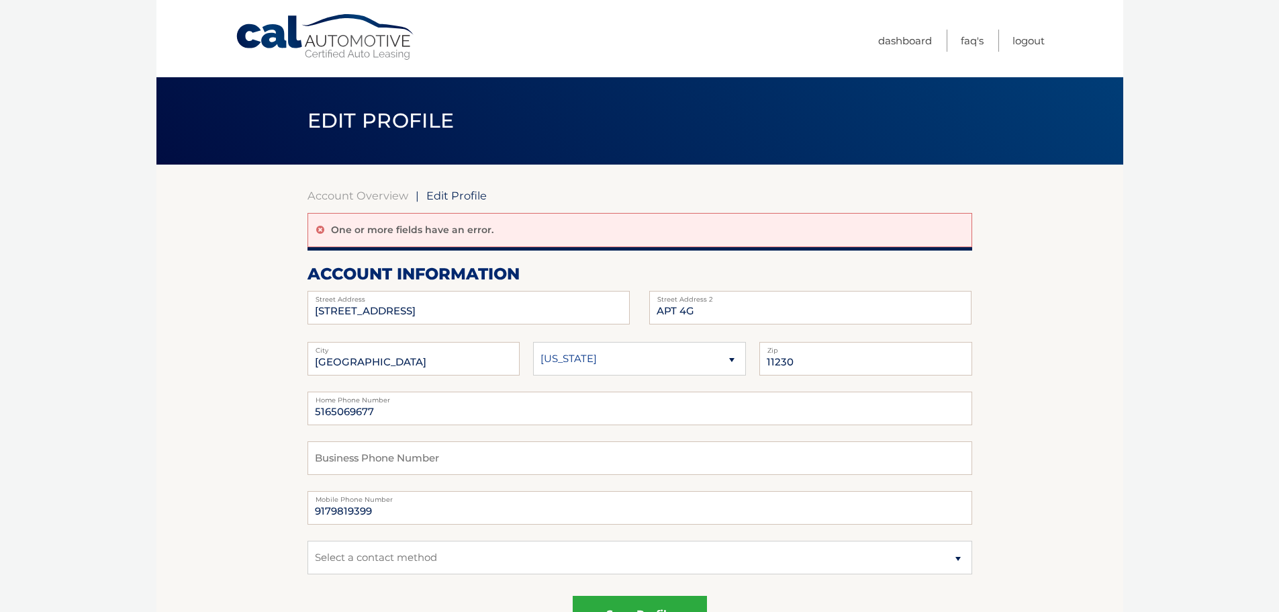
click at [450, 192] on span "Edit Profile" at bounding box center [456, 195] width 60 height 13
drag, startPoint x: 404, startPoint y: 417, endPoint x: 157, endPoint y: 410, distance: 247.2
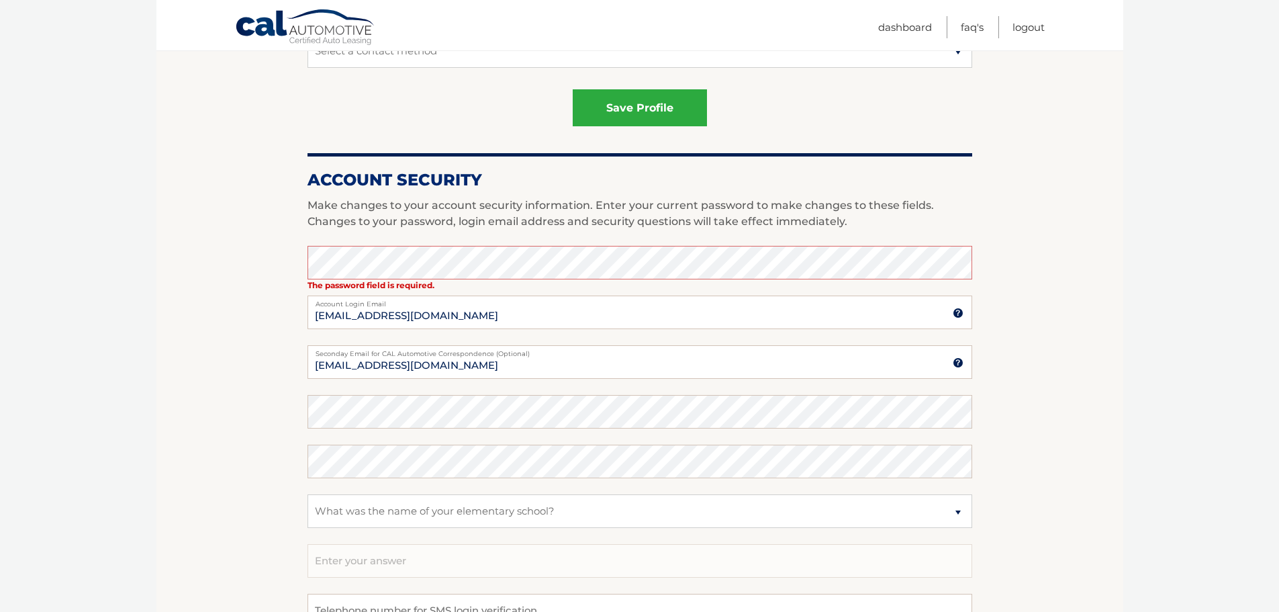
scroll to position [604, 0]
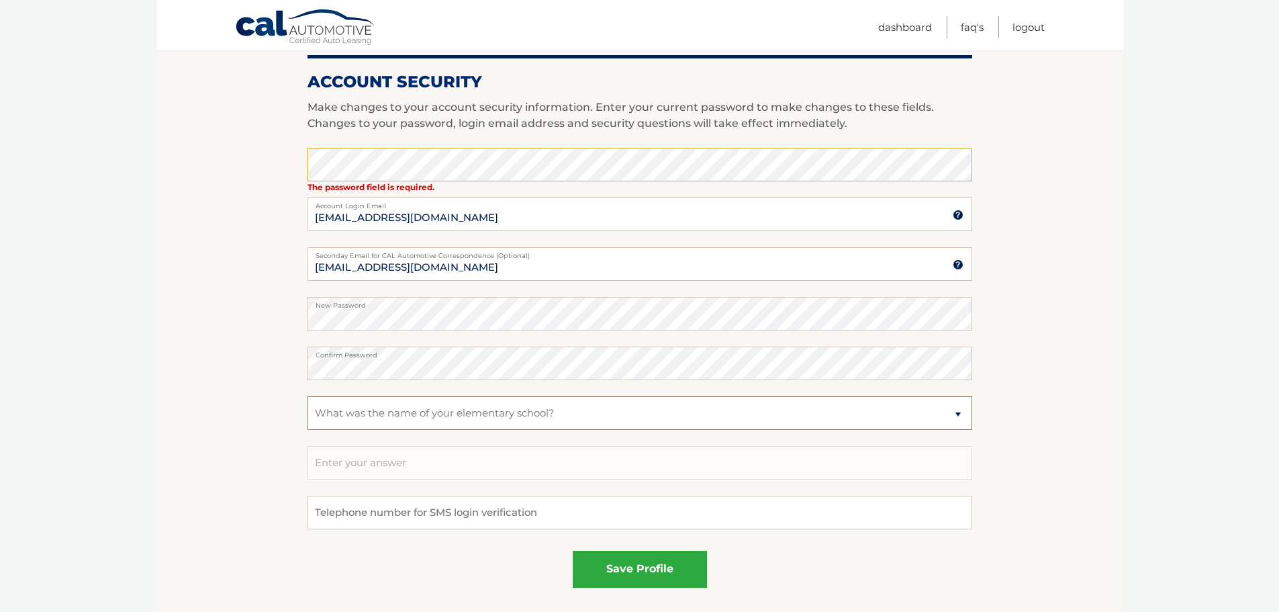
click at [346, 416] on select "Select a question What was the name of your elementary school? What is your mot…" at bounding box center [640, 413] width 665 height 34
click at [308, 396] on select "Select a question What was the name of your elementary school? What is your mot…" at bounding box center [640, 413] width 665 height 34
click at [367, 469] on input "text" at bounding box center [640, 463] width 665 height 34
type input "kazenelson"
click at [387, 512] on input "tel" at bounding box center [640, 512] width 665 height 34
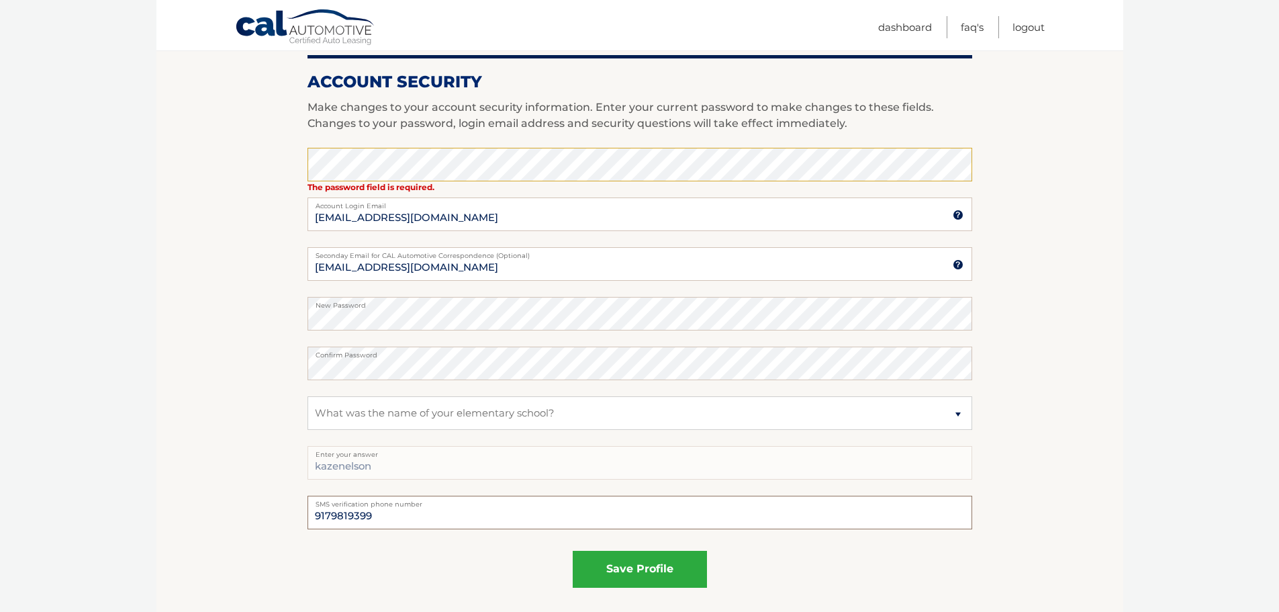
type input "9179819399"
click at [659, 575] on button "save profile" at bounding box center [640, 569] width 134 height 37
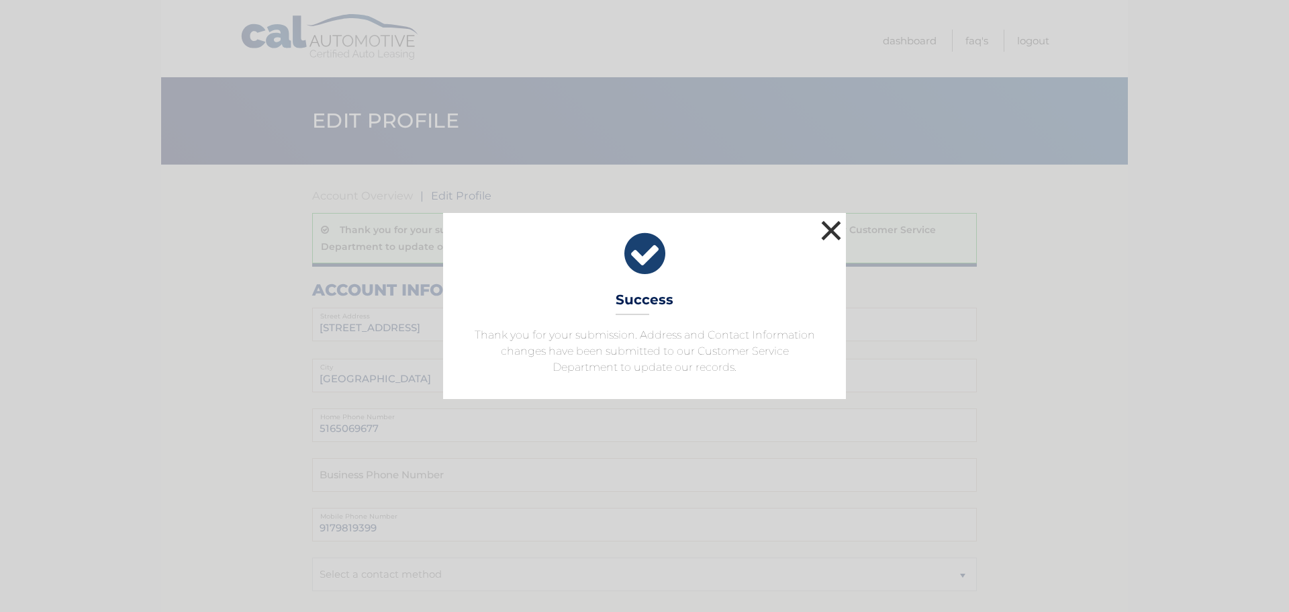
click at [829, 231] on button "×" at bounding box center [831, 230] width 27 height 27
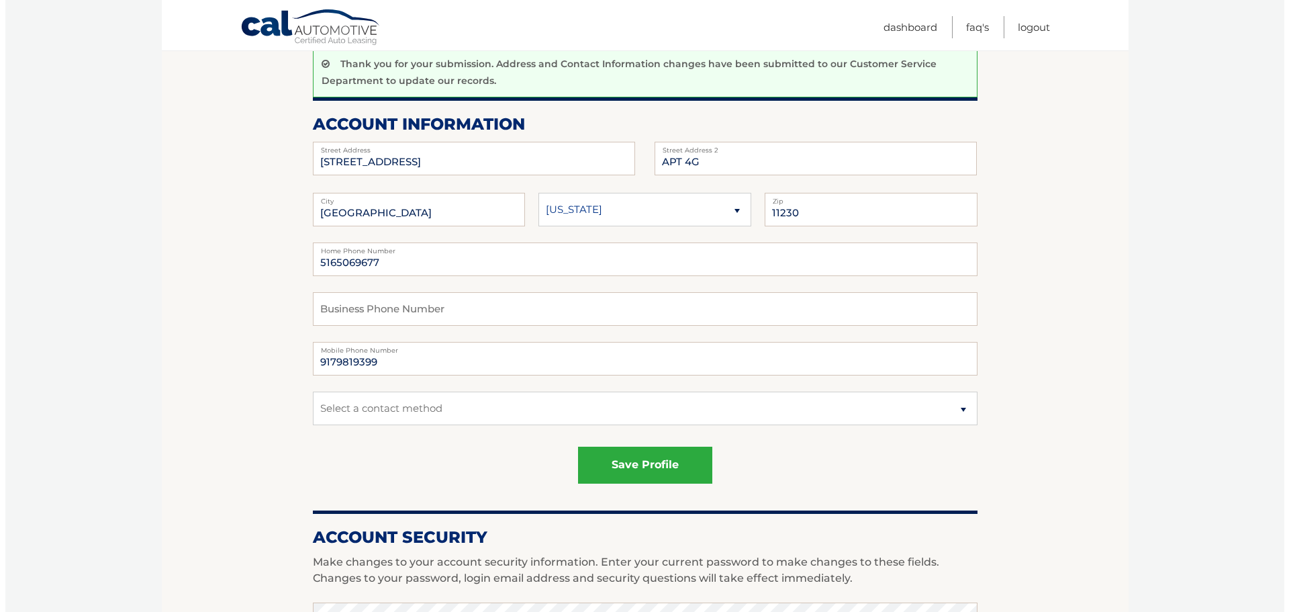
scroll to position [201, 0]
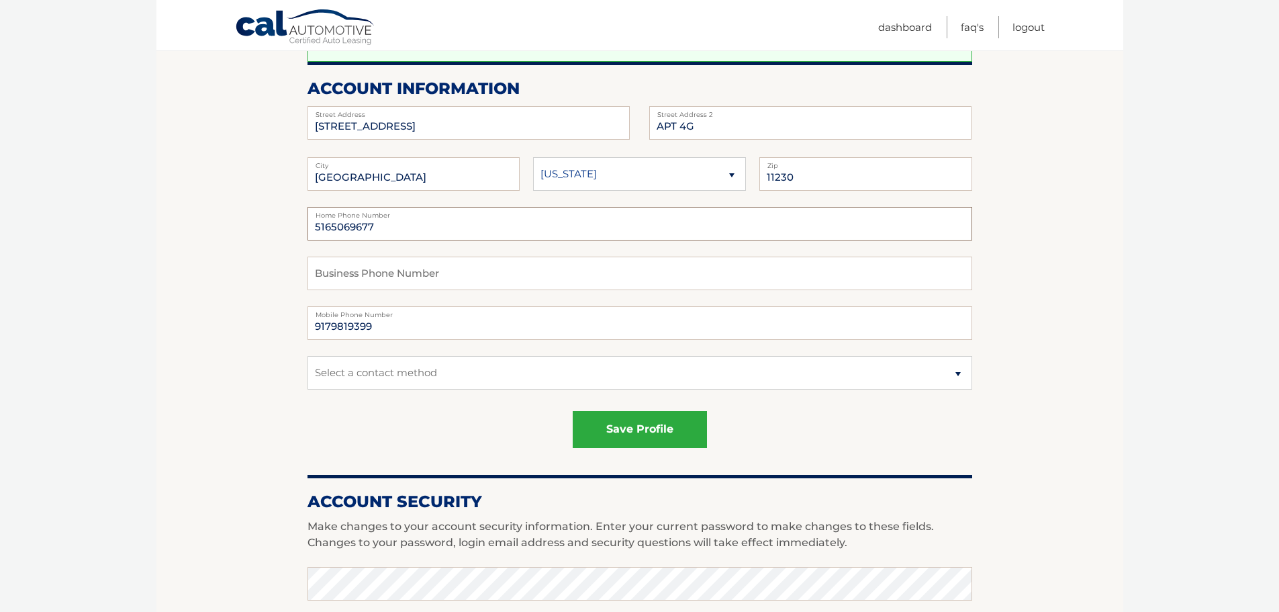
drag, startPoint x: 340, startPoint y: 215, endPoint x: 238, endPoint y: 214, distance: 102.7
click at [238, 214] on section "Account Overview | Edit Profile Thank you for your submission. Address and Cont…" at bounding box center [639, 506] width 967 height 1086
click at [655, 428] on button "save profile" at bounding box center [640, 429] width 134 height 37
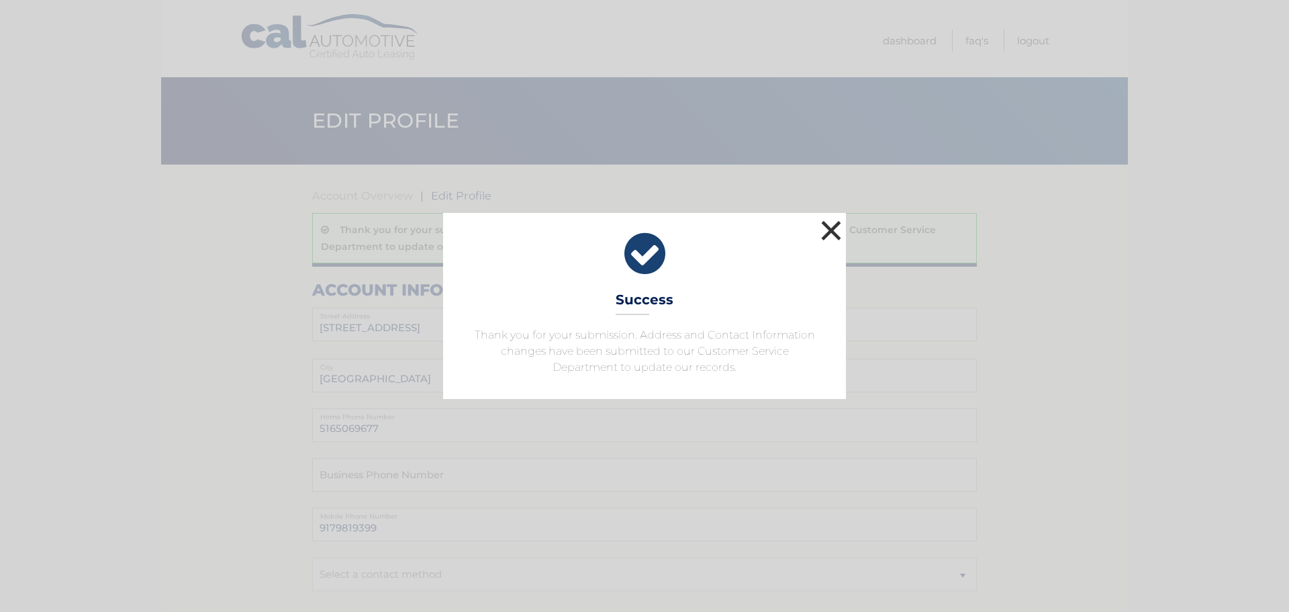
click at [835, 232] on button "×" at bounding box center [831, 230] width 27 height 27
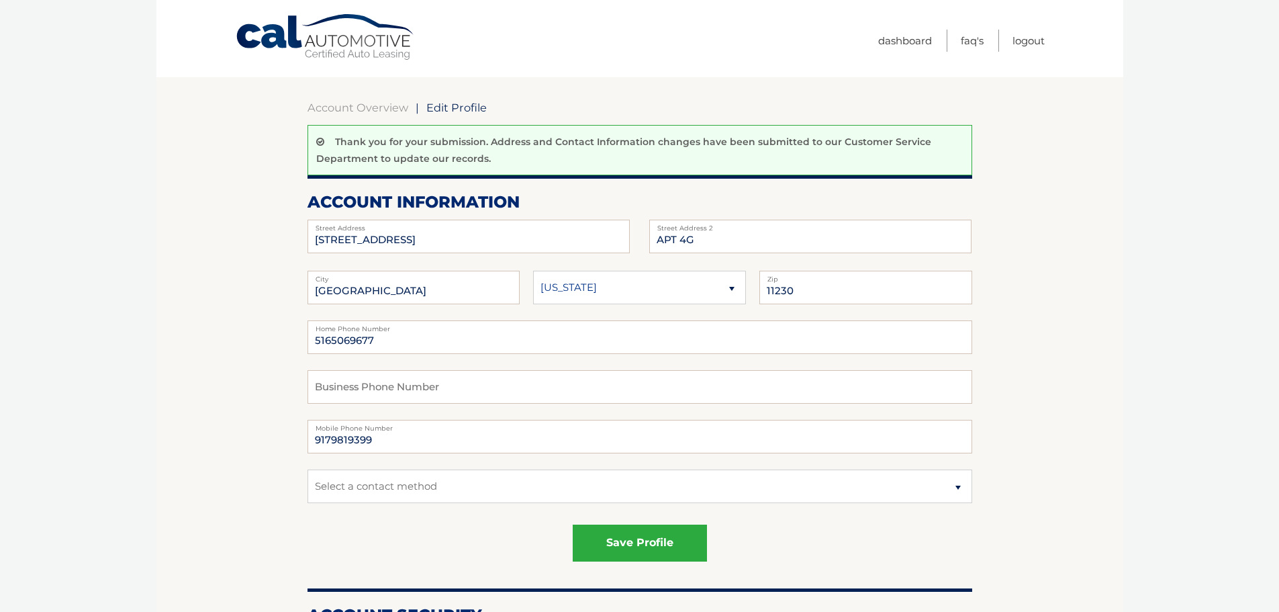
scroll to position [201, 0]
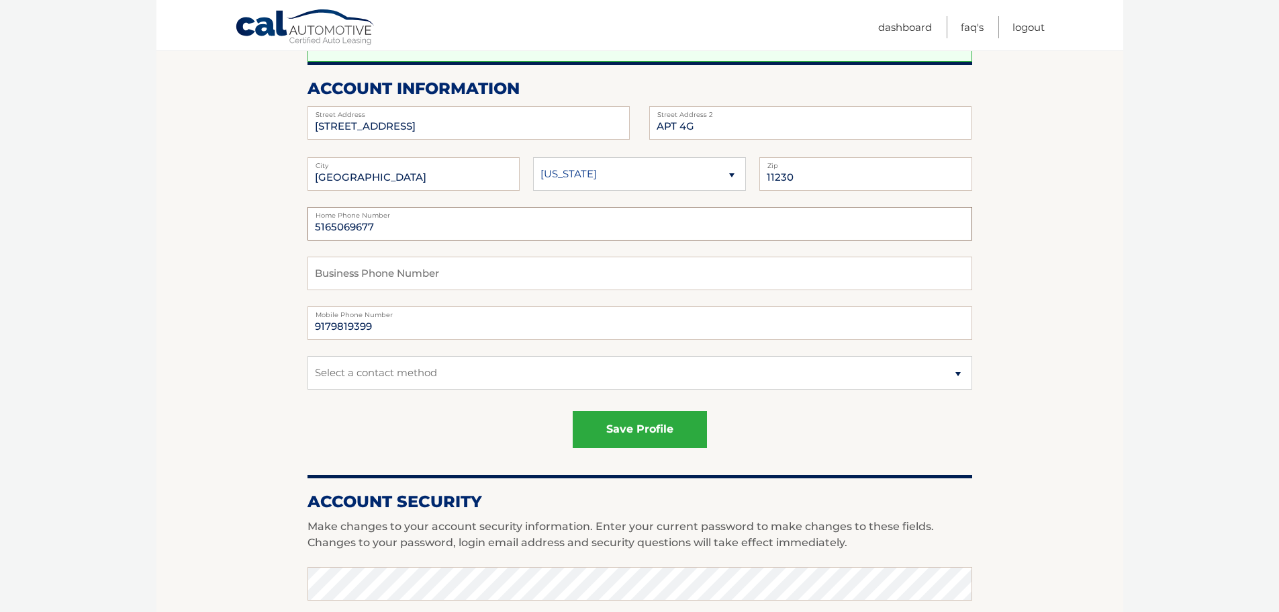
drag, startPoint x: 384, startPoint y: 223, endPoint x: 266, endPoint y: 222, distance: 118.2
click at [266, 222] on section "Account Overview | Edit Profile Thank you for your submission. Address and Cont…" at bounding box center [639, 506] width 967 height 1086
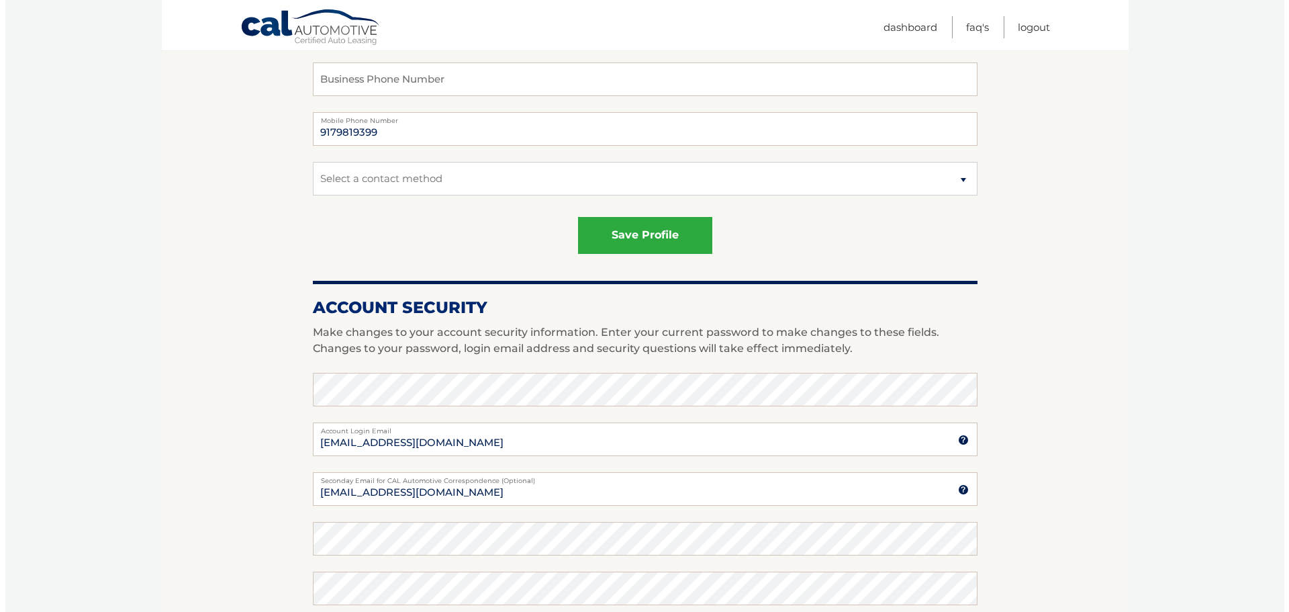
scroll to position [403, 0]
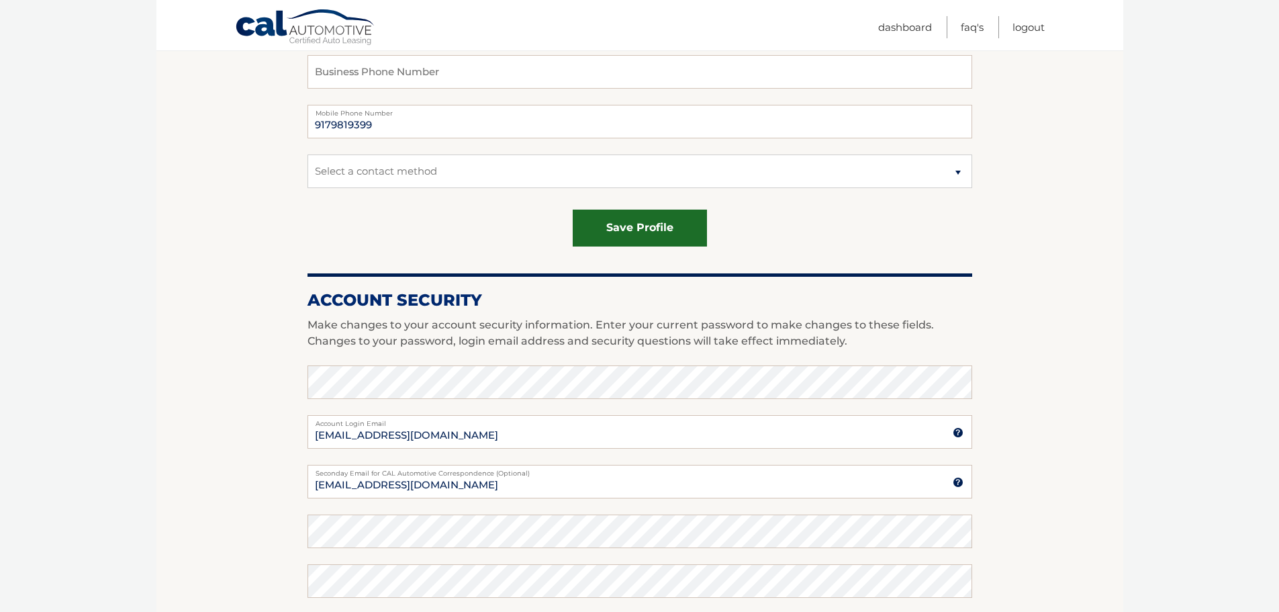
type input "9179819399"
click at [638, 226] on button "save profile" at bounding box center [640, 227] width 134 height 37
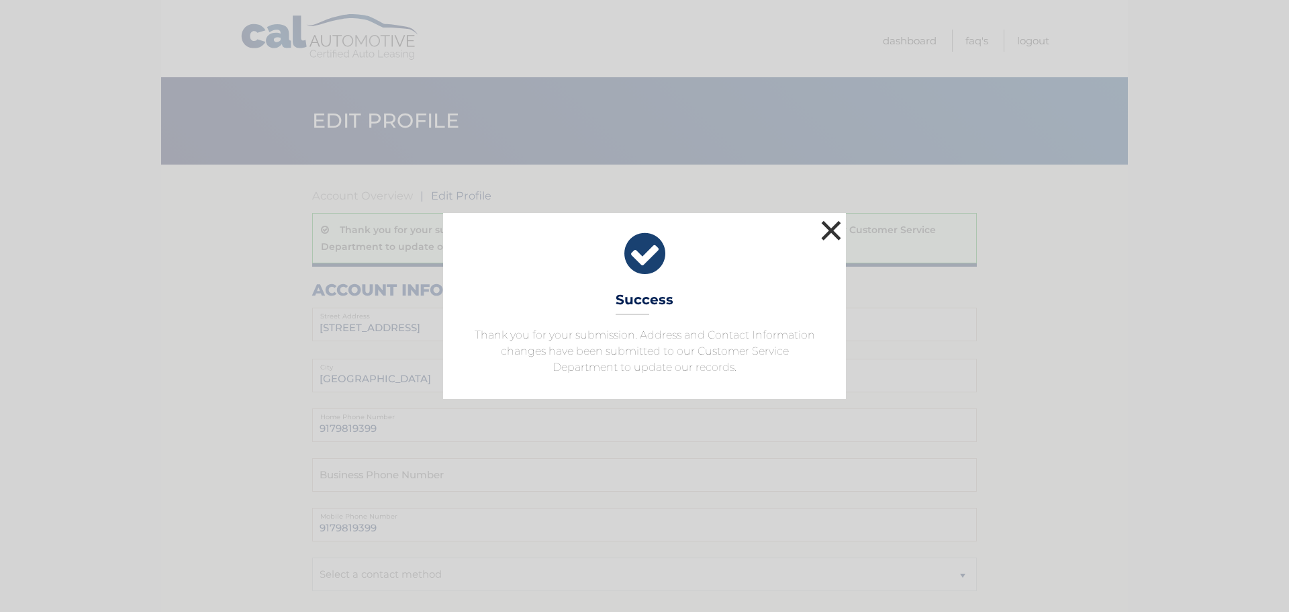
click at [831, 225] on button "×" at bounding box center [831, 230] width 27 height 27
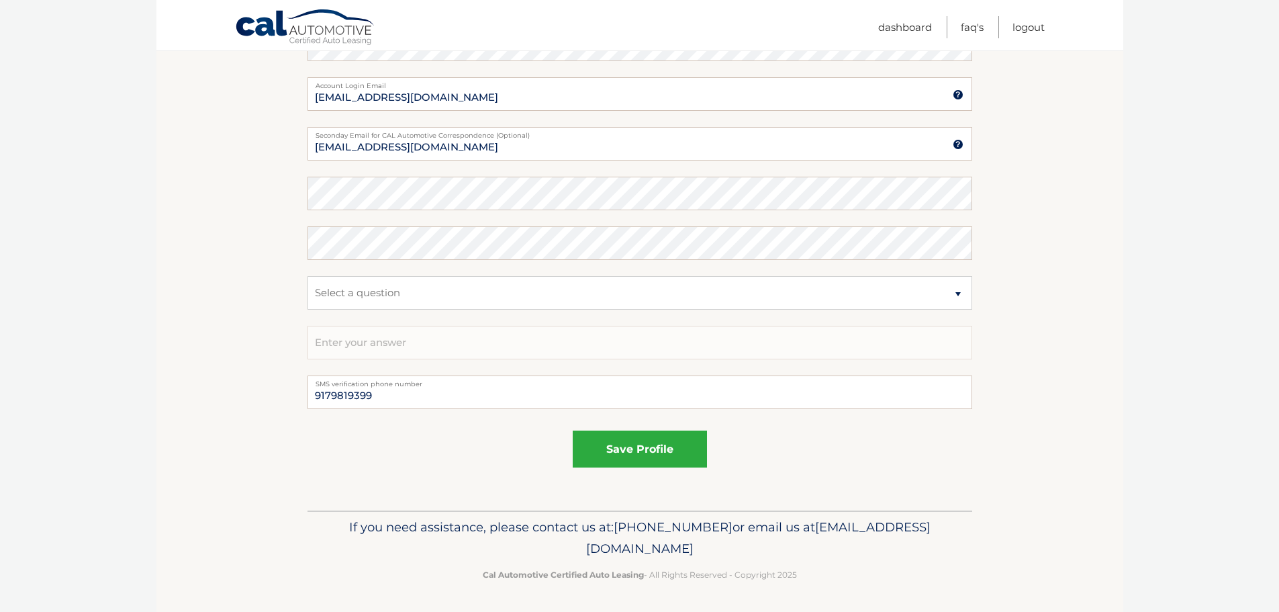
scroll to position [741, 0]
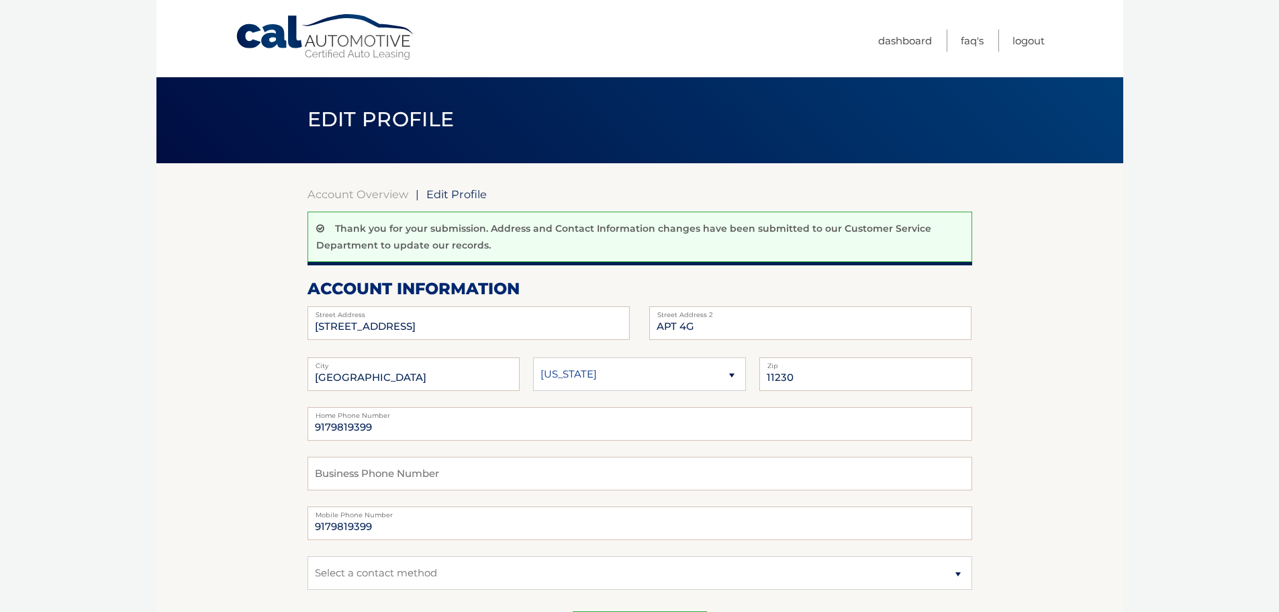
scroll to position [0, 0]
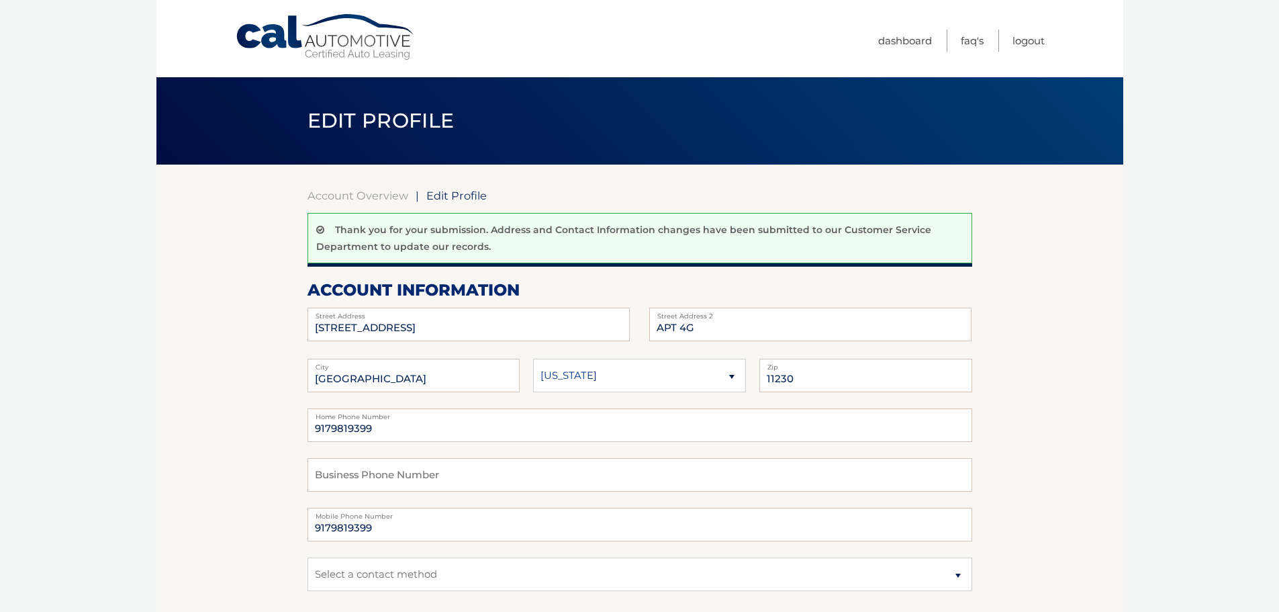
click at [312, 113] on span "Edit Profile" at bounding box center [381, 120] width 147 height 25
click at [910, 33] on link "Dashboard" at bounding box center [905, 41] width 54 height 22
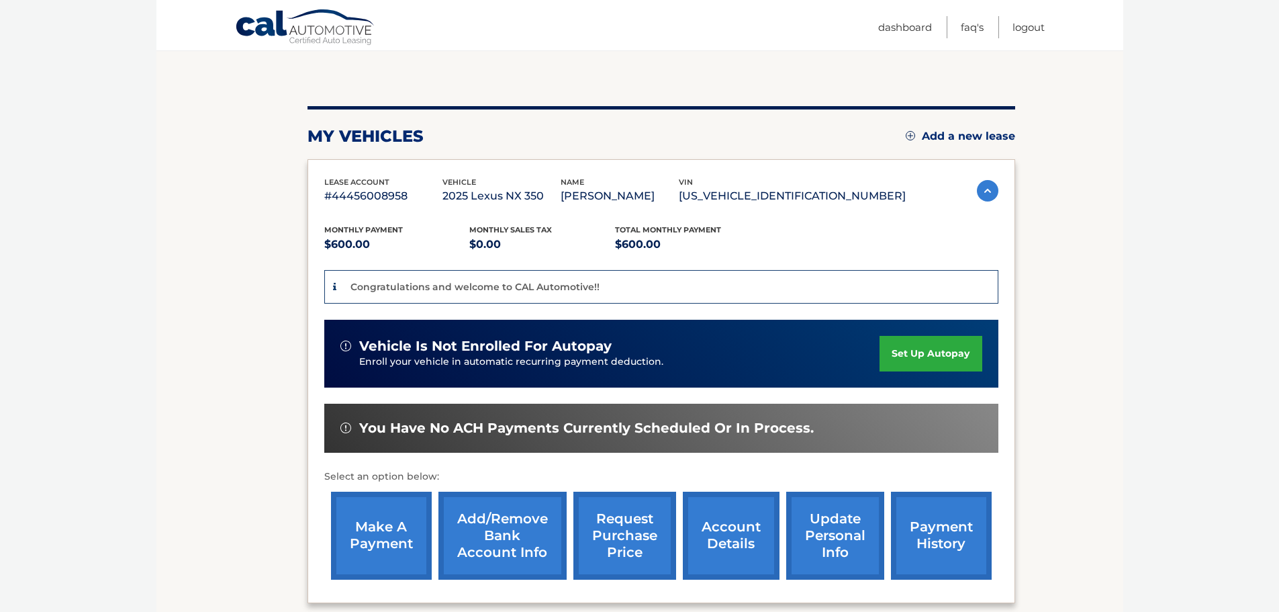
scroll to position [134, 0]
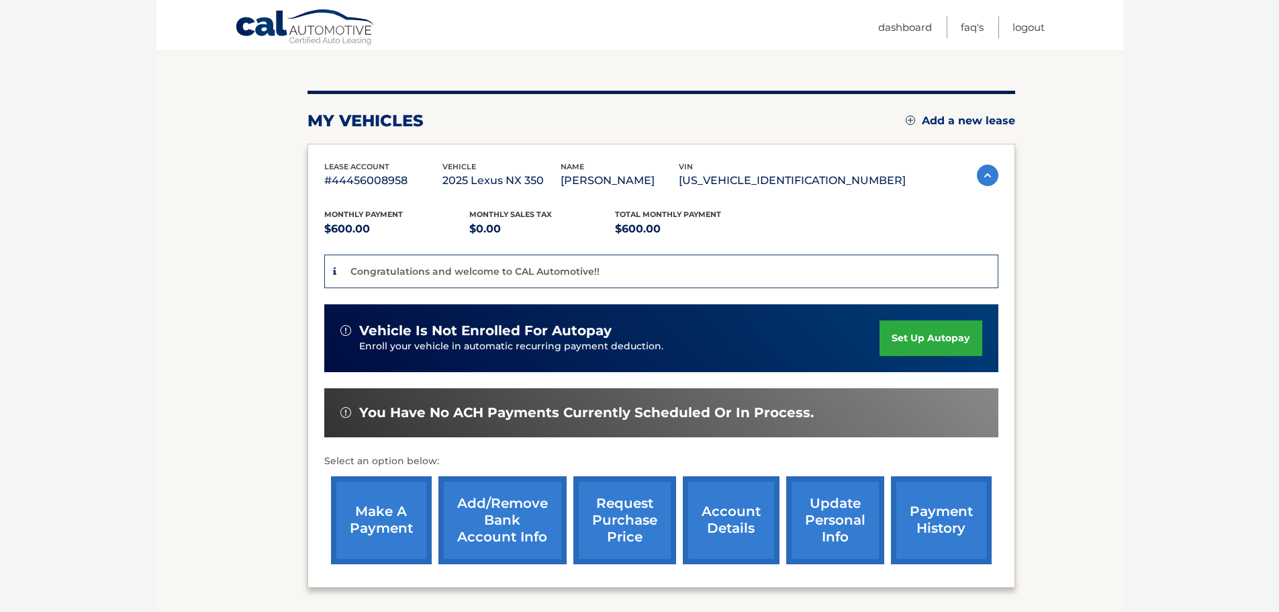
click at [926, 332] on link "set up autopay" at bounding box center [931, 338] width 102 height 36
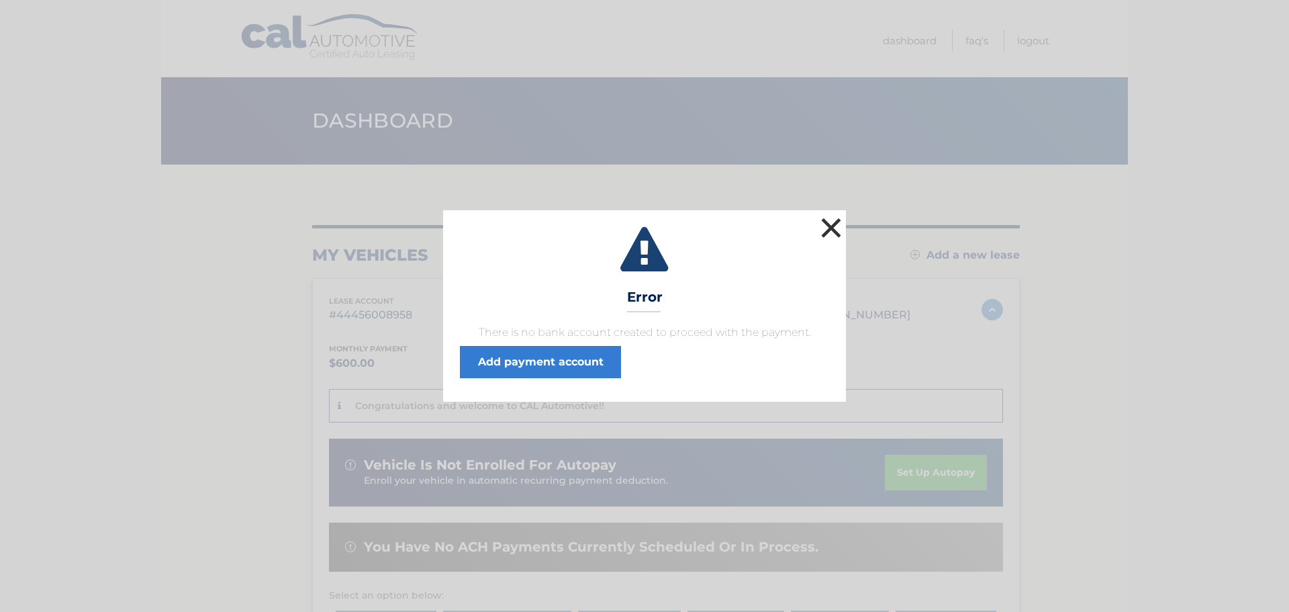
click at [831, 228] on button "×" at bounding box center [831, 227] width 27 height 27
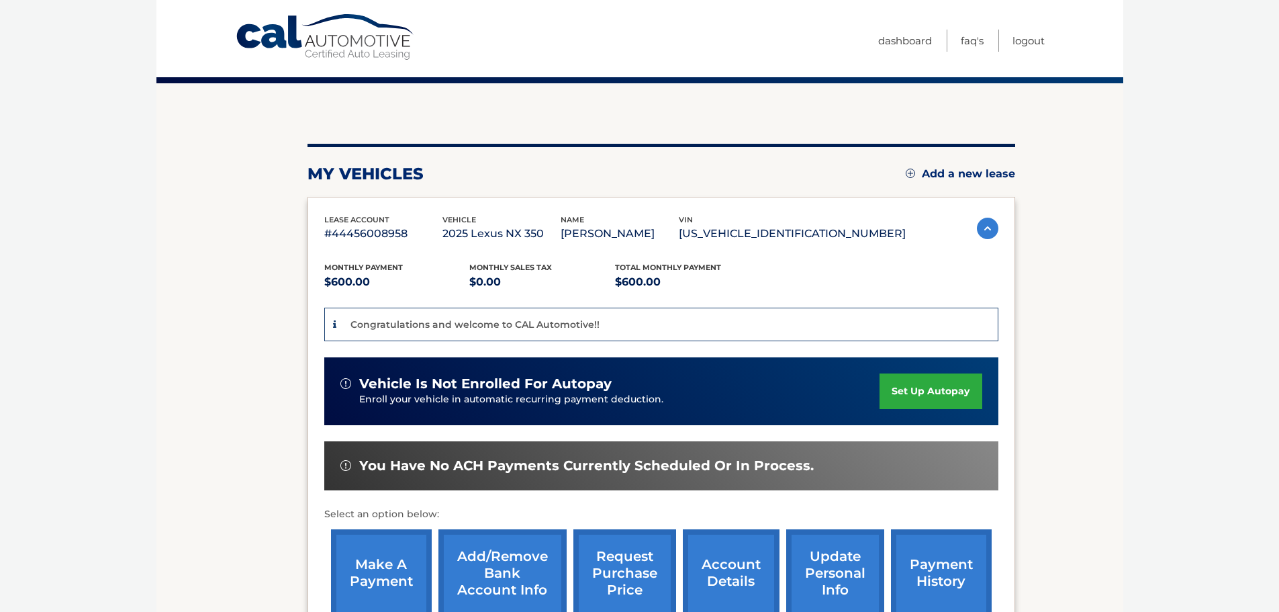
scroll to position [252, 0]
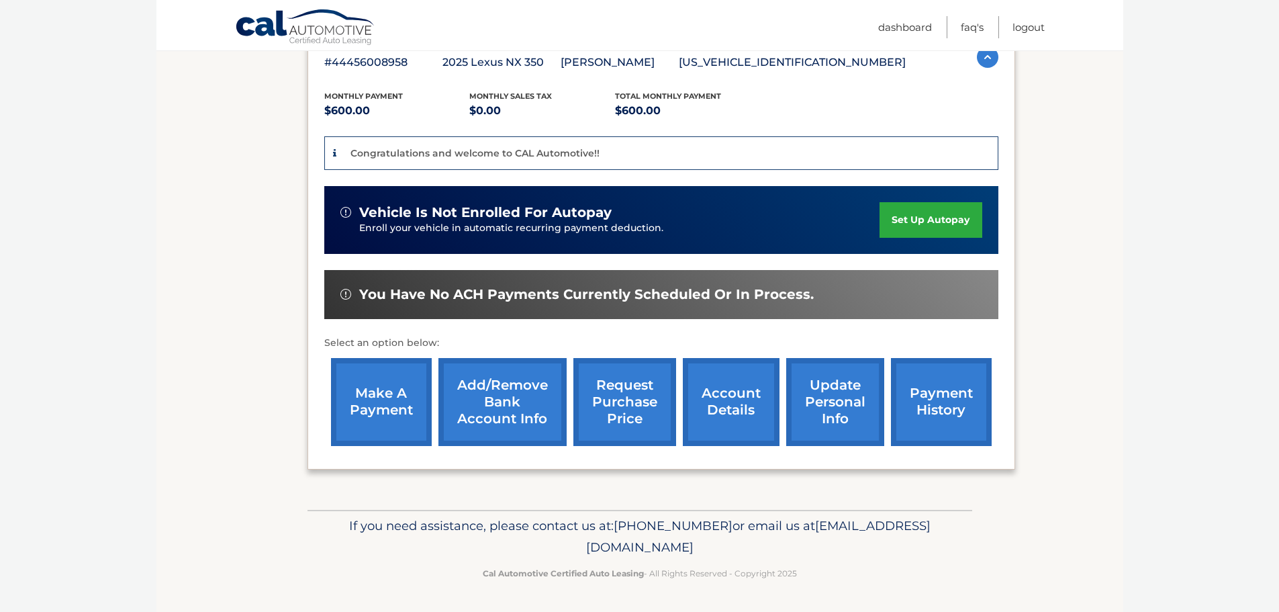
click at [937, 222] on link "set up autopay" at bounding box center [931, 220] width 102 height 36
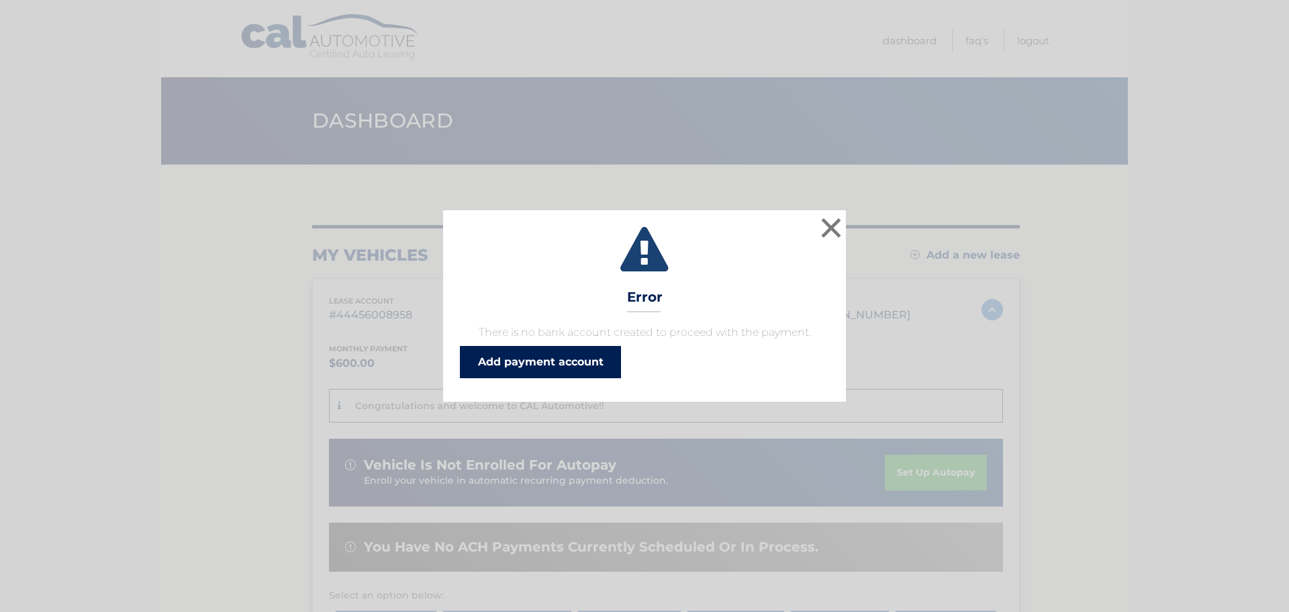
click at [555, 364] on link "Add payment account" at bounding box center [540, 362] width 161 height 32
